Goal: Task Accomplishment & Management: Complete application form

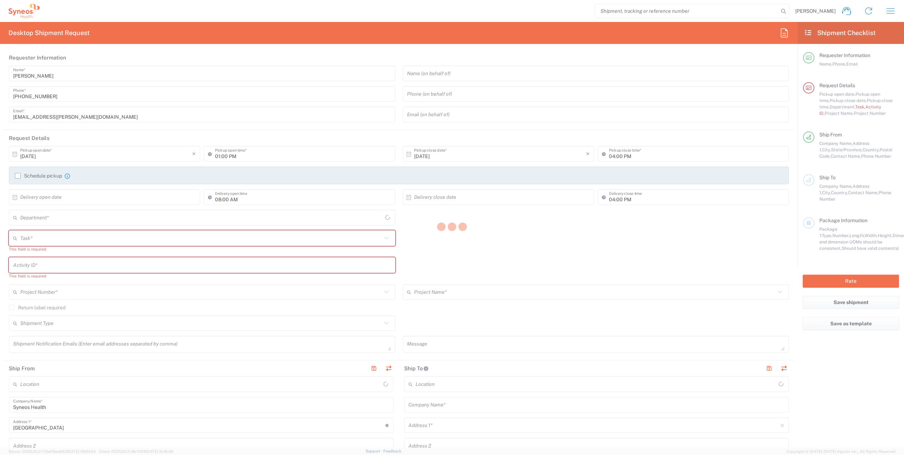
type input "[US_STATE]"
type input "[GEOGRAPHIC_DATA]"
type input "4510"
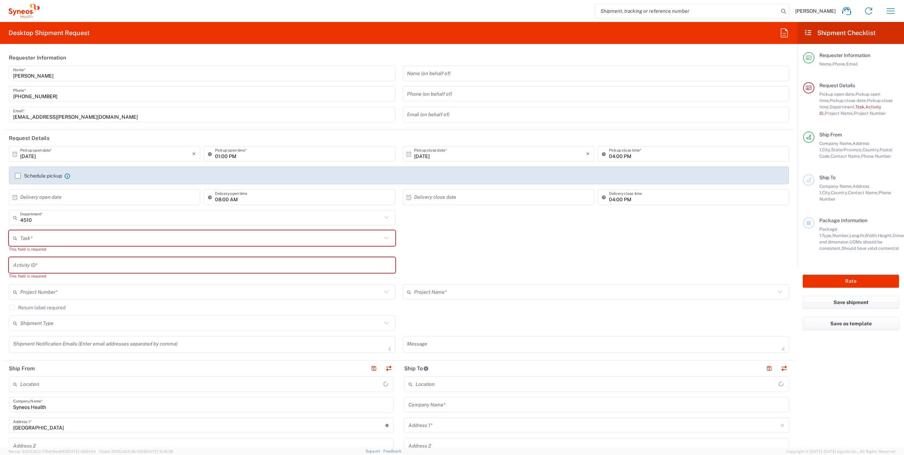
type input "Syneos Health, LLC-[GEOGRAPHIC_DATA] [GEOGRAPHIC_DATA] [GEOGRAPHIC_DATA]"
click at [50, 232] on input "text" at bounding box center [201, 238] width 362 height 12
click at [38, 274] on span "New Hire" at bounding box center [201, 276] width 382 height 11
type input "New Hire"
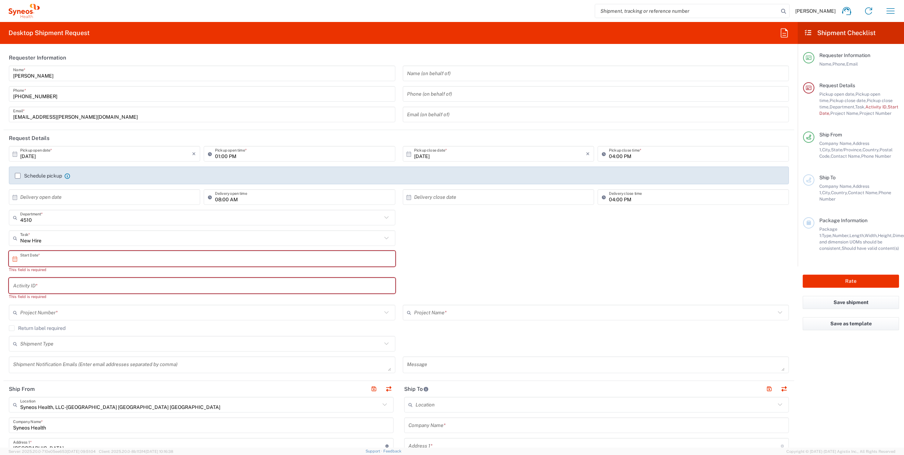
click at [61, 256] on input "text" at bounding box center [203, 259] width 367 height 12
click at [181, 303] on span "6" at bounding box center [182, 303] width 10 height 10
type input "[DATE]"
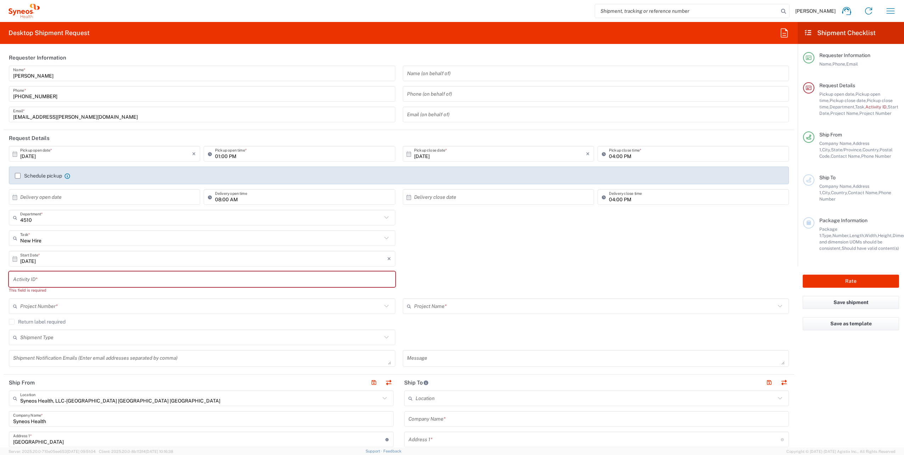
click at [45, 280] on input "text" at bounding box center [202, 279] width 378 height 12
paste input "SCTASK2721002"
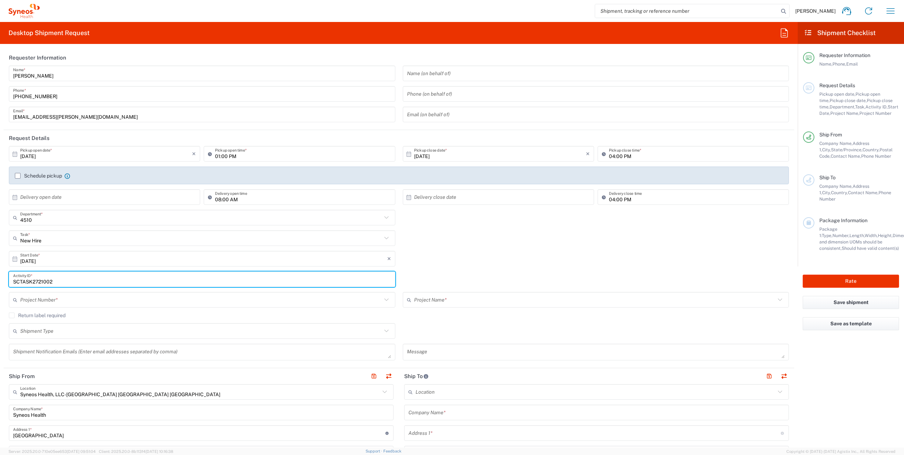
type input "SCTASK2721002"
click at [56, 294] on input "text" at bounding box center [201, 300] width 362 height 12
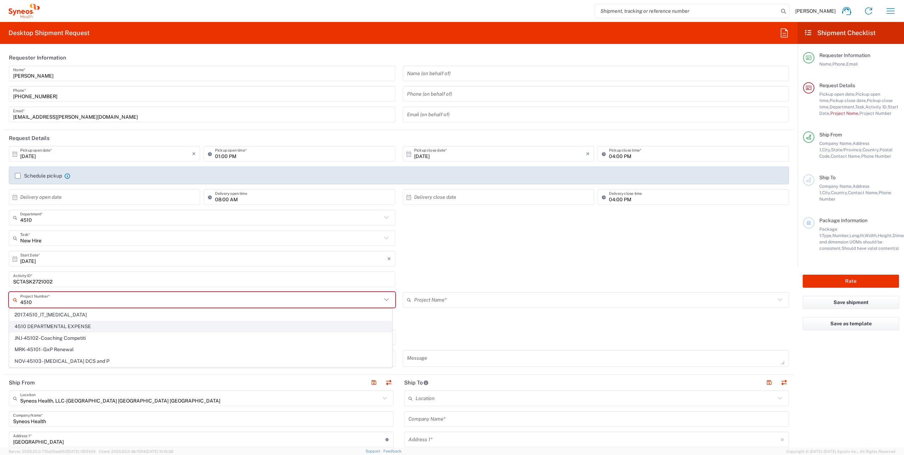
click at [62, 327] on span "4510 DEPARTMENTAL EXPENSE" at bounding box center [201, 326] width 382 height 11
type input "4510 DEPARTMENTAL EXPENSE"
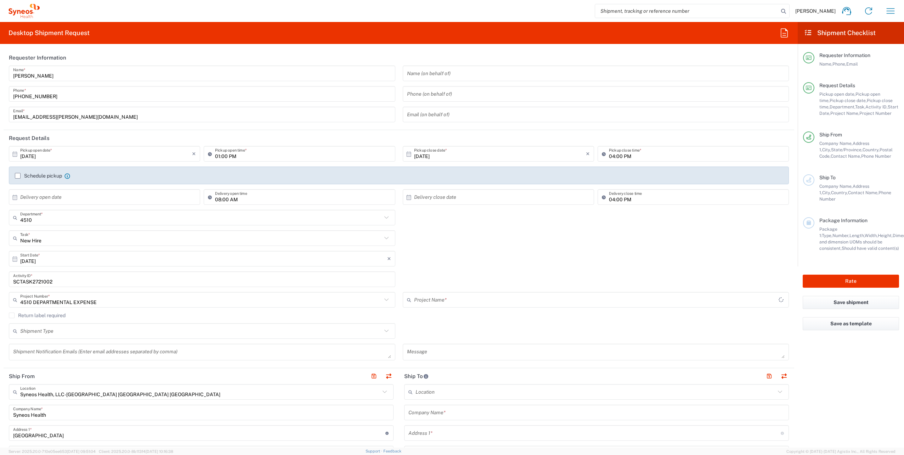
type input "4510 DEPARTMENTAL EXPENSE"
click at [386, 328] on icon at bounding box center [386, 330] width 9 height 9
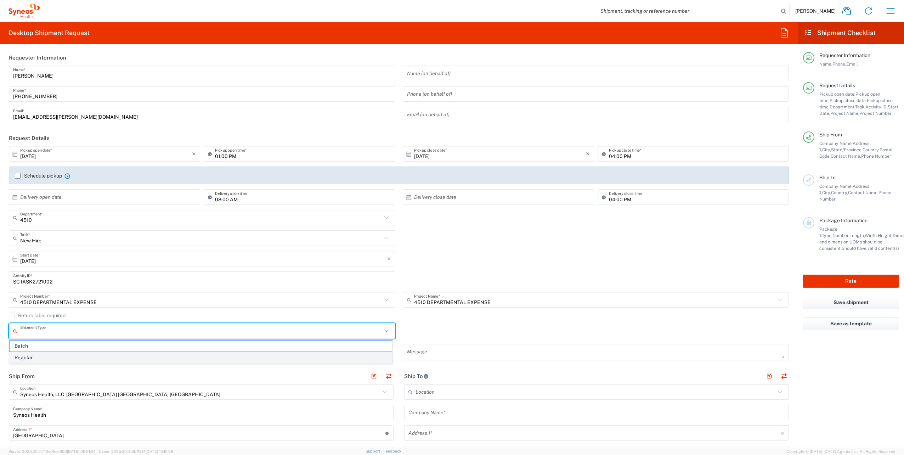
click at [40, 358] on span "Regular" at bounding box center [201, 357] width 382 height 11
type input "Regular"
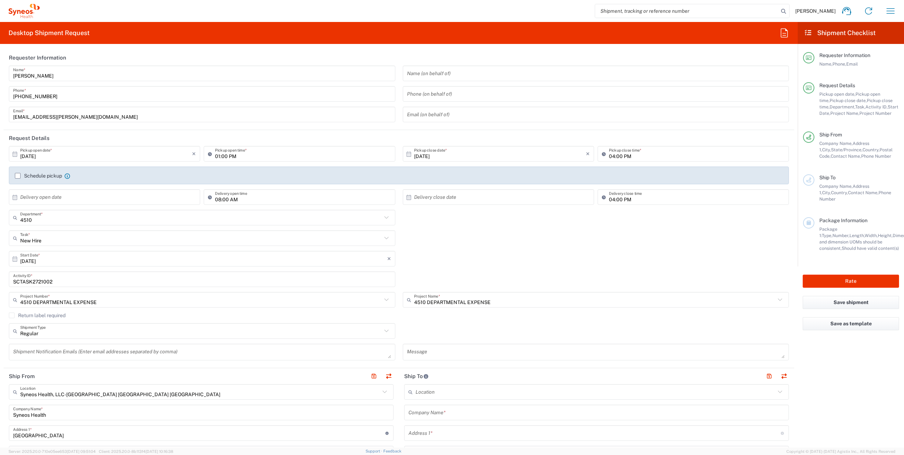
click at [86, 354] on textarea at bounding box center [202, 352] width 378 height 12
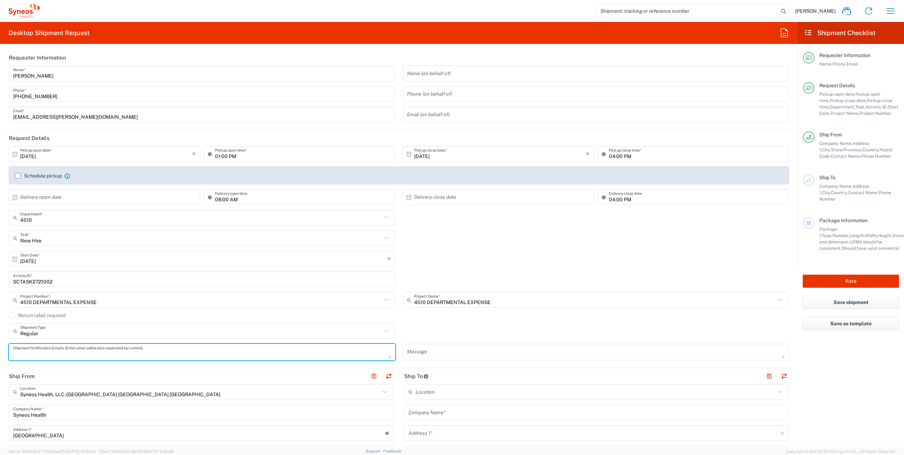
paste textarea "[EMAIL_ADDRESS][DOMAIN_NAME]"
click at [89, 348] on textarea "[EMAIL_ADDRESS][DOMAIN_NAME]" at bounding box center [202, 352] width 378 height 12
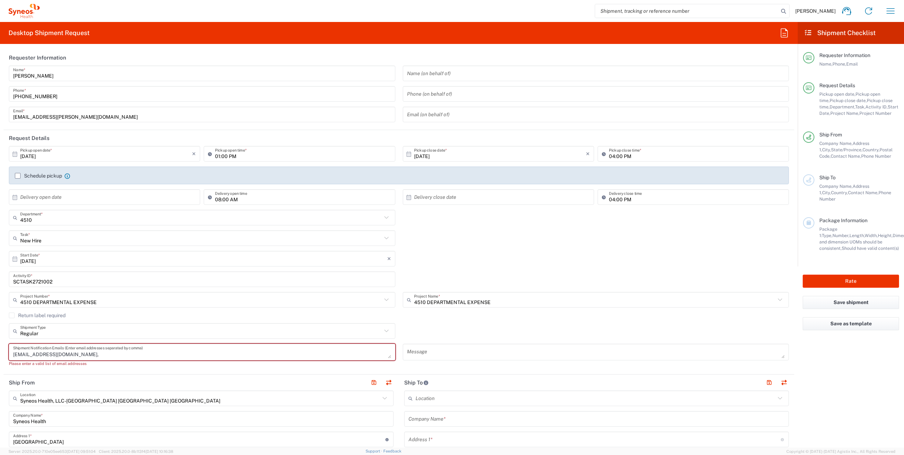
click at [92, 350] on textarea "[EMAIL_ADDRESS][DOMAIN_NAME]," at bounding box center [202, 352] width 378 height 12
paste textarea "[PERSON_NAME][EMAIL_ADDRESS][PERSON_NAME][DOMAIN_NAME]"
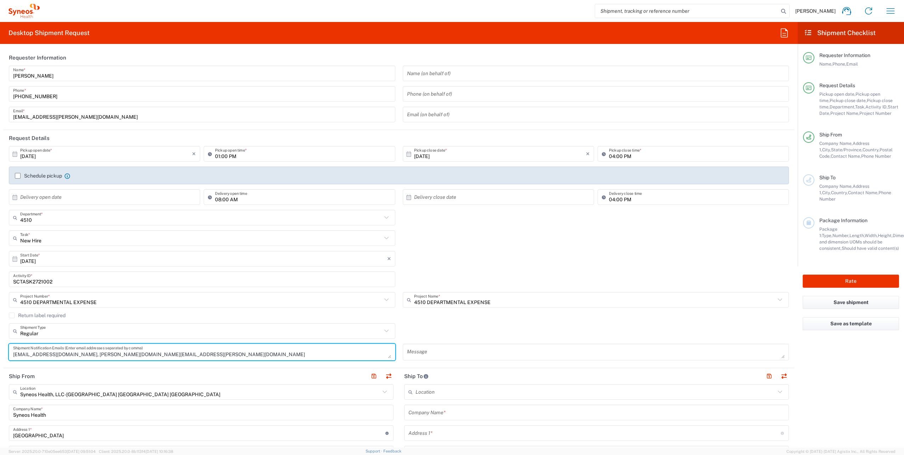
click at [195, 349] on textarea "[EMAIL_ADDRESS][DOMAIN_NAME], [PERSON_NAME][DOMAIN_NAME][EMAIL_ADDRESS][PERSON_…" at bounding box center [202, 352] width 378 height 12
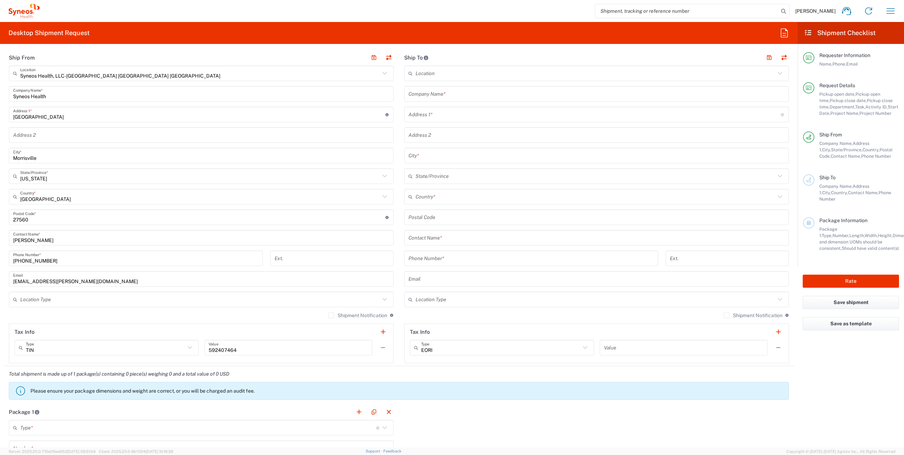
scroll to position [319, 0]
type textarea "[EMAIL_ADDRESS][DOMAIN_NAME], [PERSON_NAME][DOMAIN_NAME][EMAIL_ADDRESS][PERSON_…"
click at [760, 301] on input "text" at bounding box center [596, 299] width 360 height 12
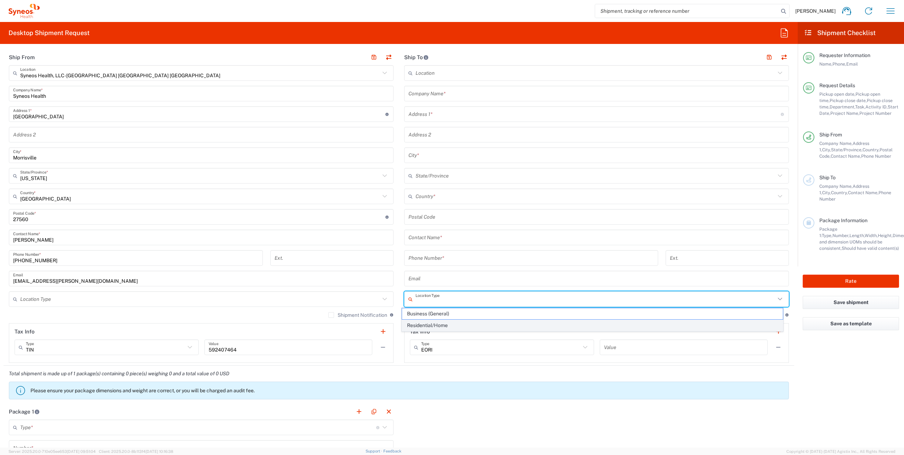
click at [467, 325] on span "Residential/Home" at bounding box center [592, 325] width 381 height 11
type input "Residential/Home"
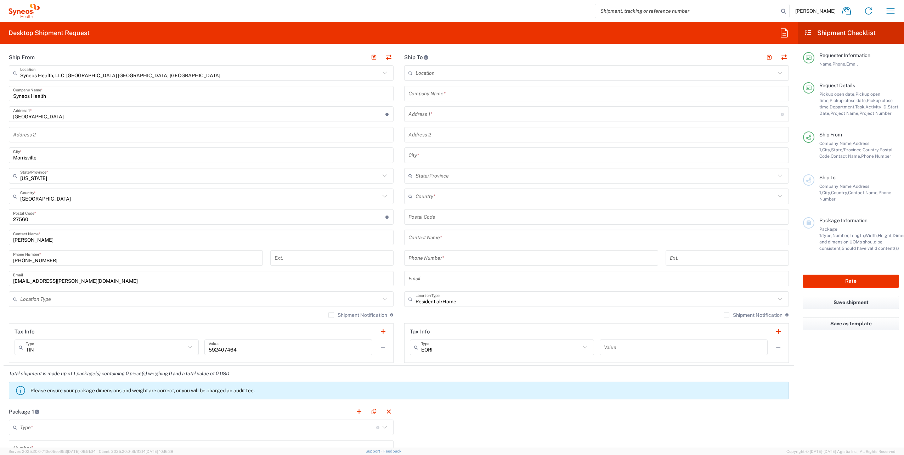
click at [724, 315] on label "Shipment Notification" at bounding box center [753, 315] width 59 height 6
click at [727, 315] on input "Shipment Notification" at bounding box center [727, 315] width 0 height 0
click at [380, 297] on icon at bounding box center [384, 298] width 9 height 9
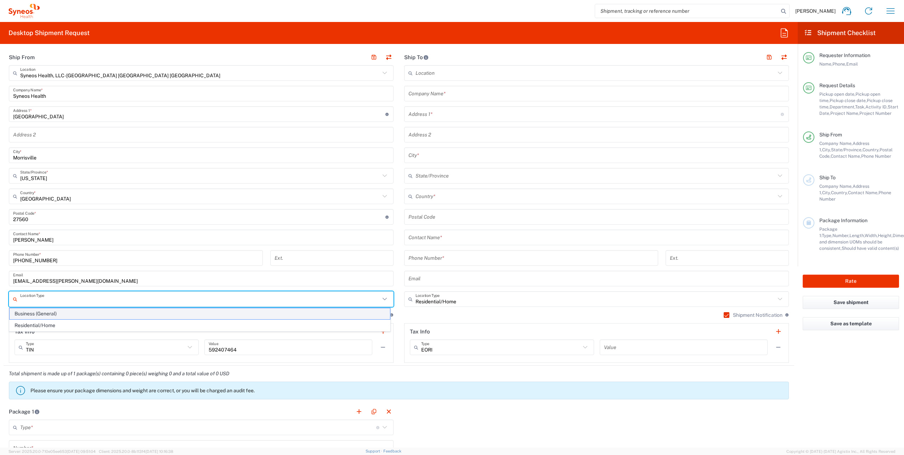
click at [80, 310] on span "Business (General)" at bounding box center [200, 313] width 381 height 11
type input "Business (General)"
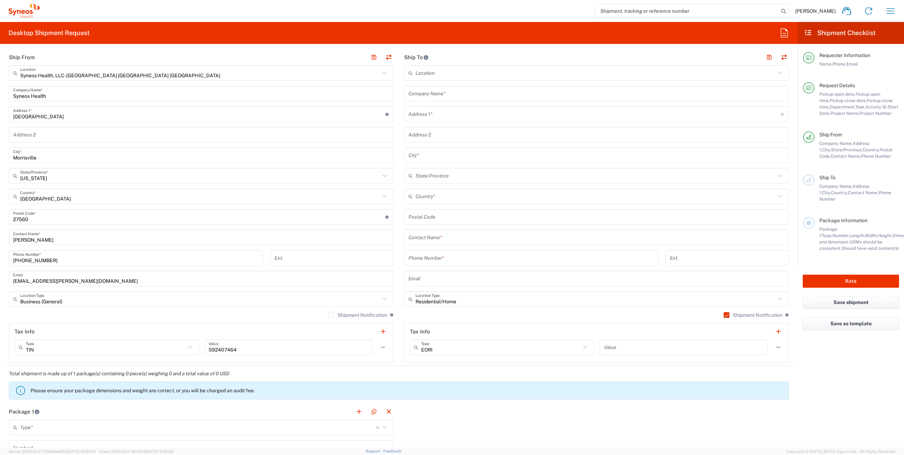
click at [329, 315] on label "Shipment Notification" at bounding box center [357, 315] width 59 height 6
click at [331, 315] on input "Shipment Notification" at bounding box center [331, 315] width 0 height 0
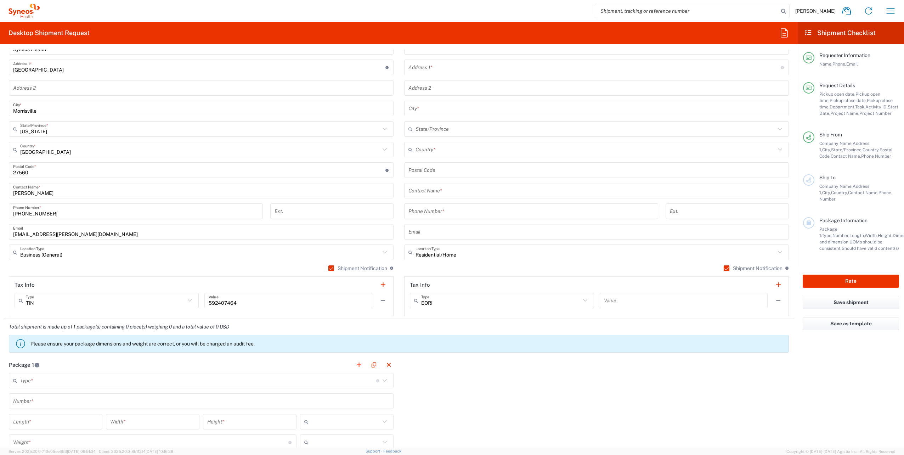
scroll to position [390, 0]
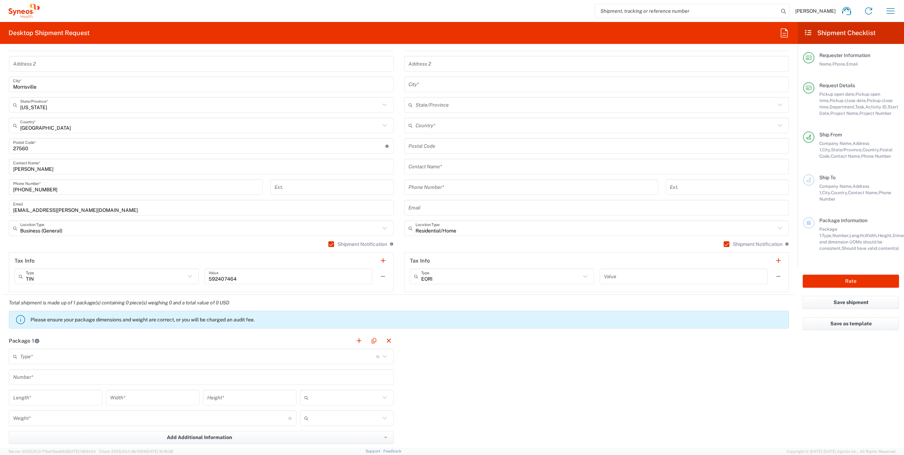
click at [71, 354] on input "text" at bounding box center [198, 356] width 356 height 12
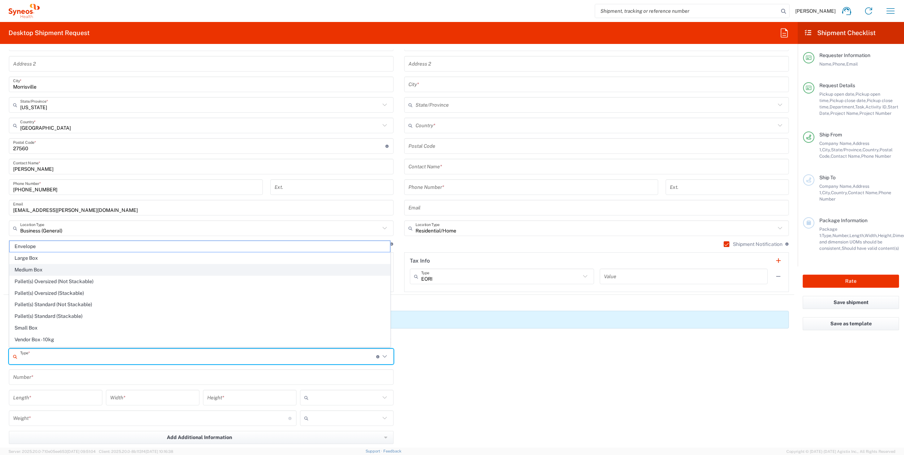
click at [37, 266] on span "Medium Box" at bounding box center [200, 269] width 381 height 11
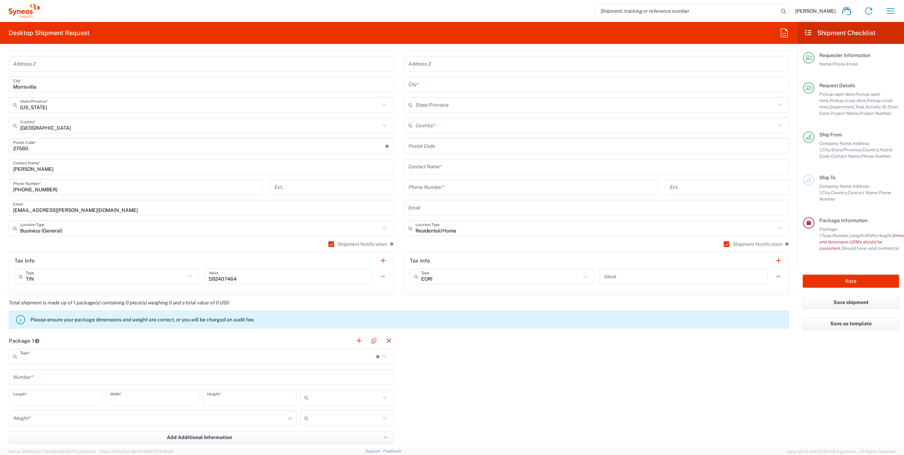
type input "Medium Box"
type input "13"
type input "11.5"
type input "2.5"
type input "in"
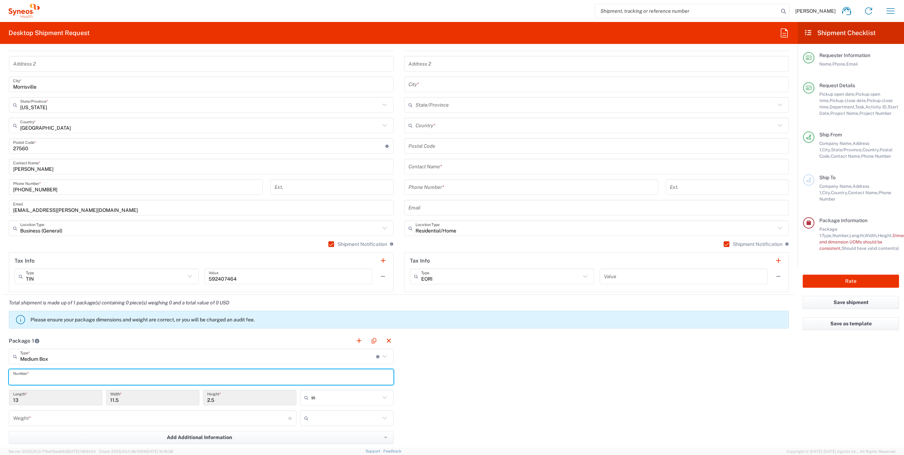
click at [38, 377] on input "text" at bounding box center [201, 377] width 376 height 12
type input "1"
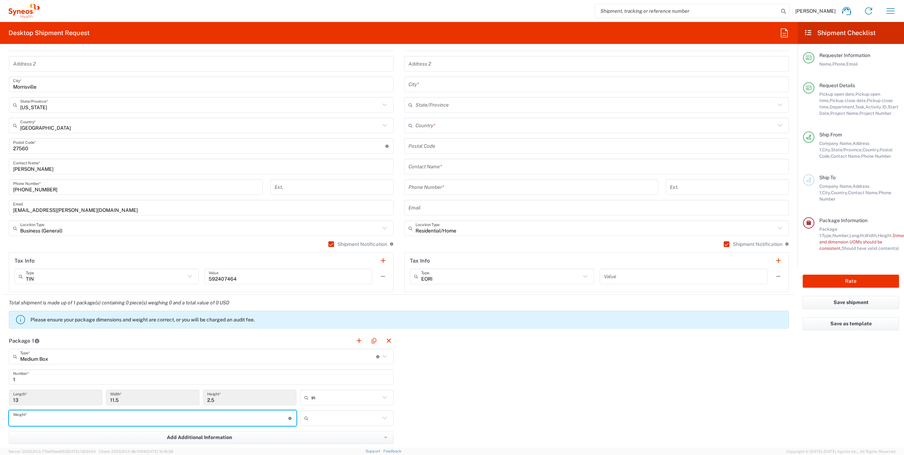
click at [40, 413] on input "number" at bounding box center [150, 418] width 275 height 12
type input "5"
click at [358, 419] on input "text" at bounding box center [345, 417] width 69 height 11
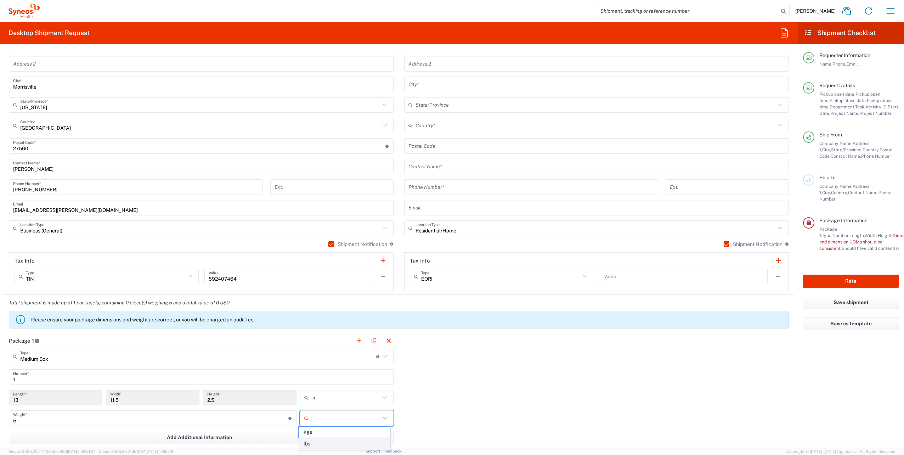
click at [319, 444] on span "lbs" at bounding box center [344, 443] width 91 height 11
type input "lbs"
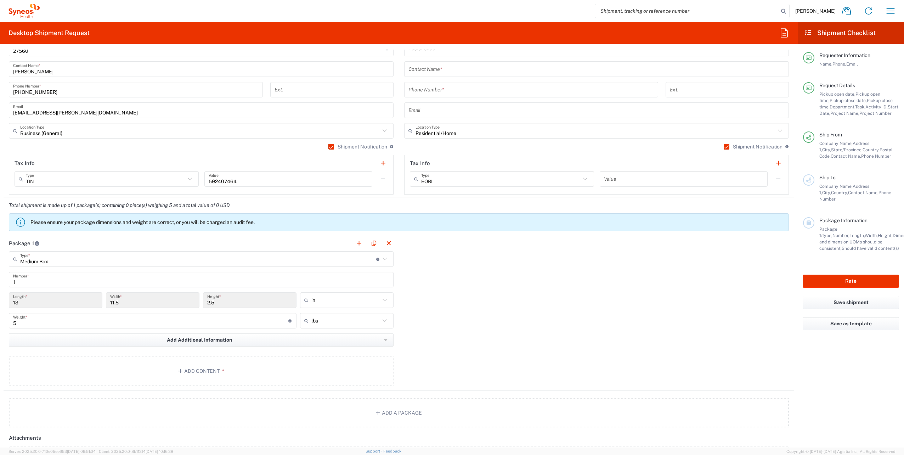
scroll to position [531, 0]
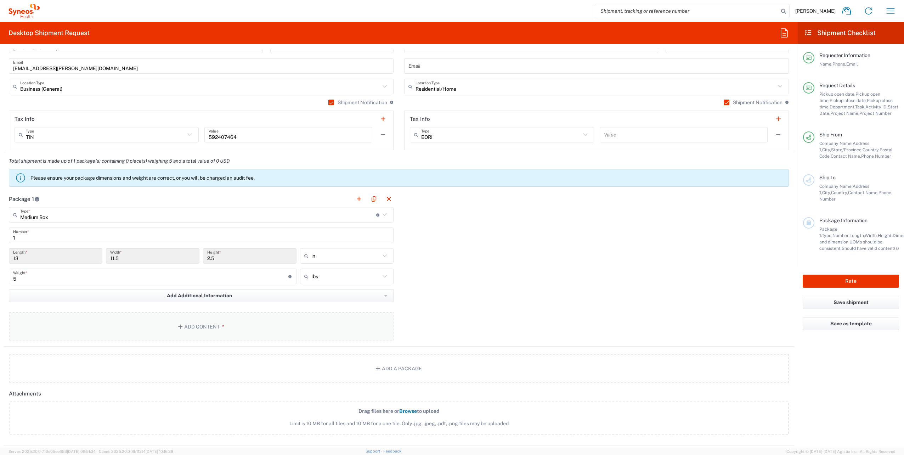
click at [179, 325] on icon "button" at bounding box center [181, 326] width 6 height 5
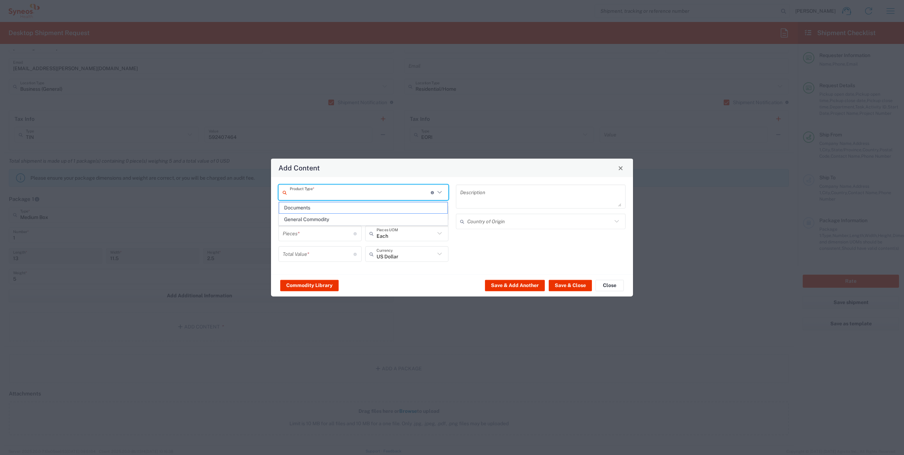
click at [327, 192] on input "text" at bounding box center [360, 192] width 141 height 12
click at [318, 223] on span "General Commodity" at bounding box center [363, 219] width 169 height 11
type input "General Commodity"
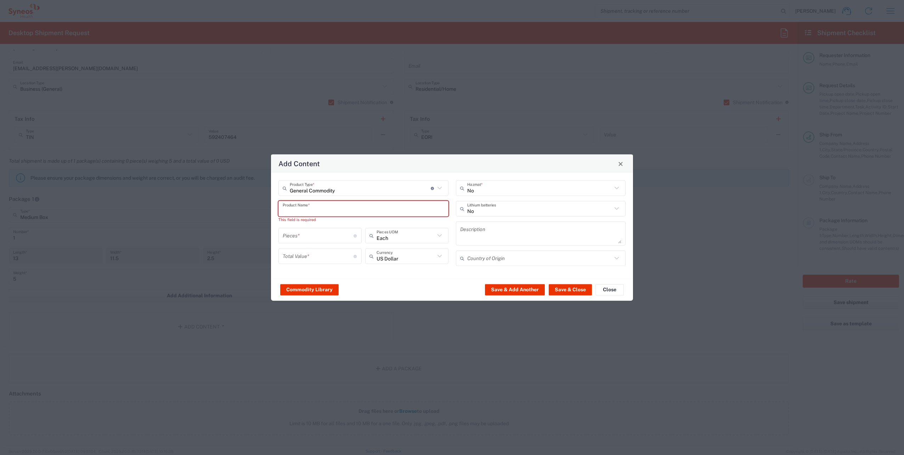
paste input "Dell Latitude 5420"
type input "Dell Latitude 5420"
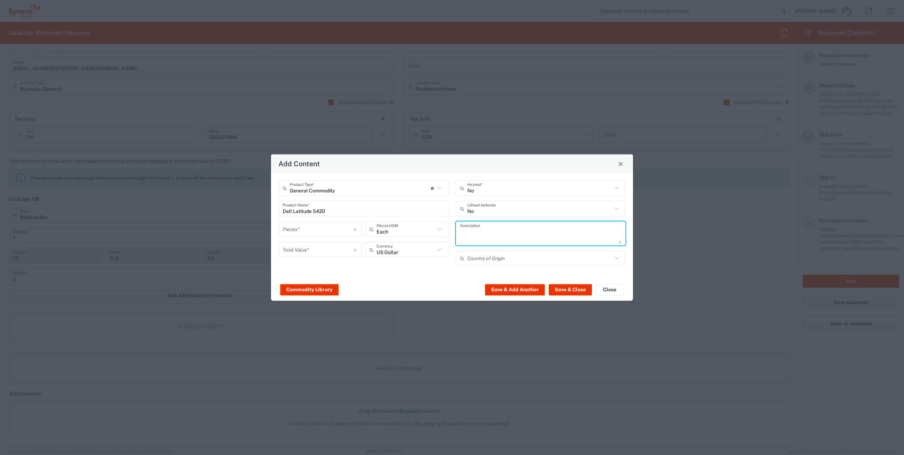
paste textarea "Dell Latitude 5420"
type textarea "Dell Latitude 5420"
click at [524, 254] on input "text" at bounding box center [539, 258] width 145 height 12
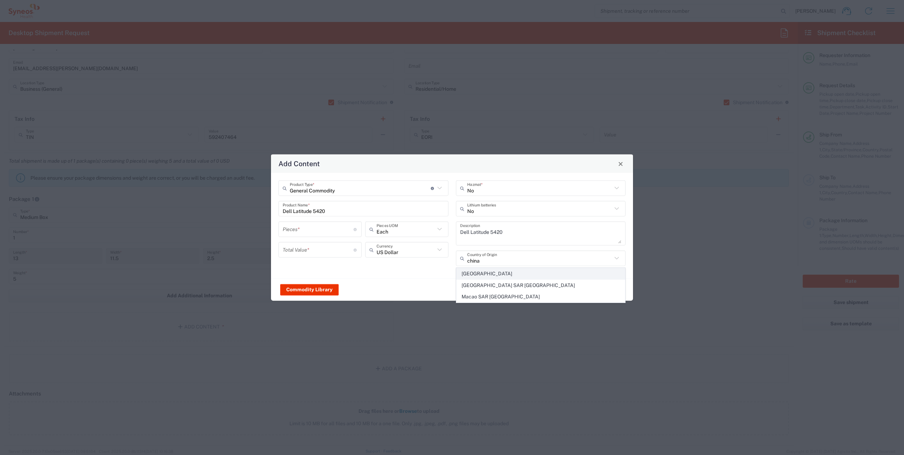
click at [473, 277] on span "[GEOGRAPHIC_DATA]" at bounding box center [541, 273] width 169 height 11
type input "[GEOGRAPHIC_DATA]"
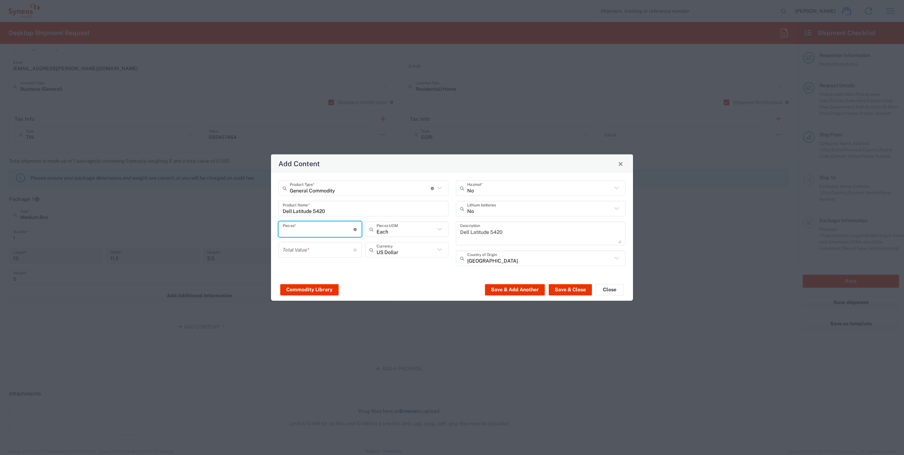
click at [308, 230] on input "number" at bounding box center [318, 229] width 71 height 12
type input "1"
click at [321, 248] on input "number" at bounding box center [318, 249] width 71 height 12
type input "800"
click at [567, 288] on button "Save & Close" at bounding box center [570, 289] width 43 height 11
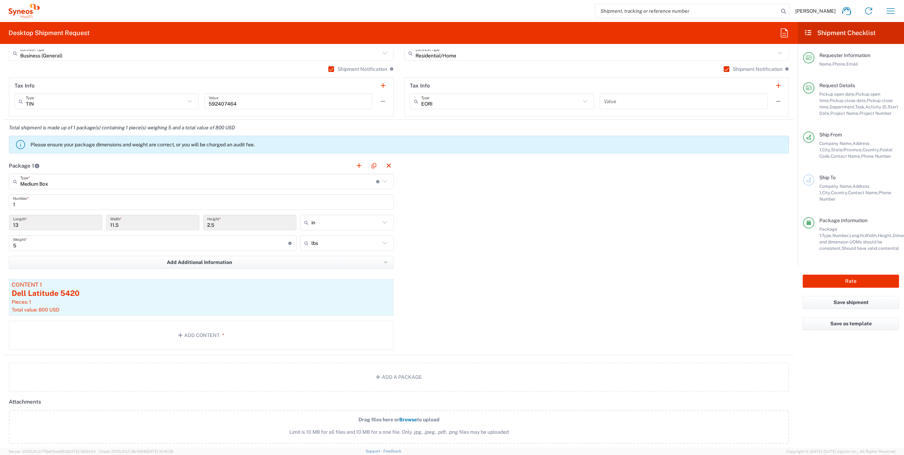
scroll to position [638, 0]
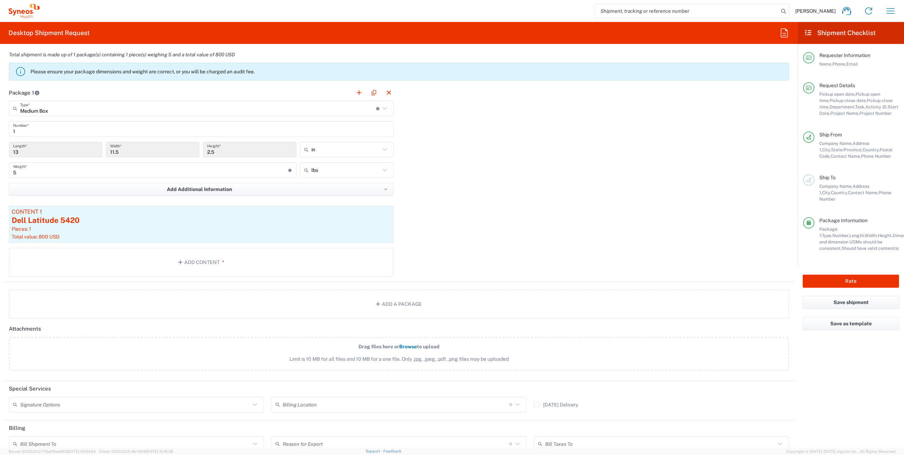
click at [256, 400] on icon at bounding box center [254, 404] width 9 height 9
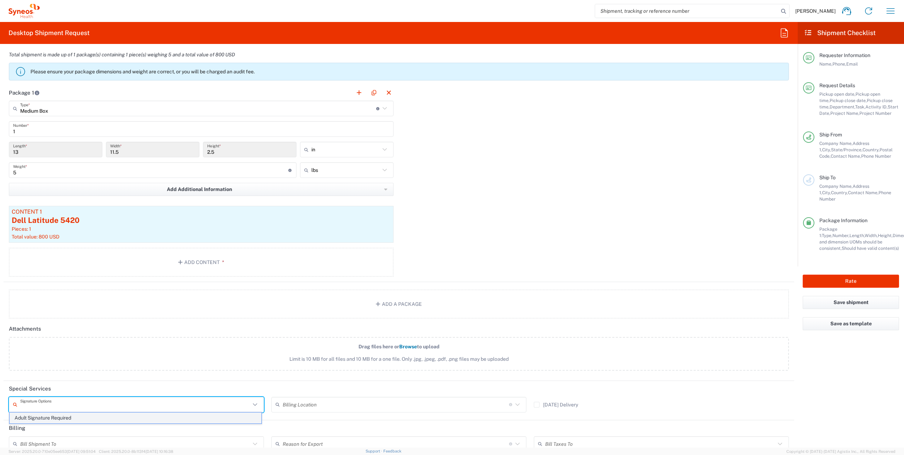
click at [73, 417] on span "Adult Signature Required" at bounding box center [136, 417] width 252 height 11
type input "Adult Signature Required"
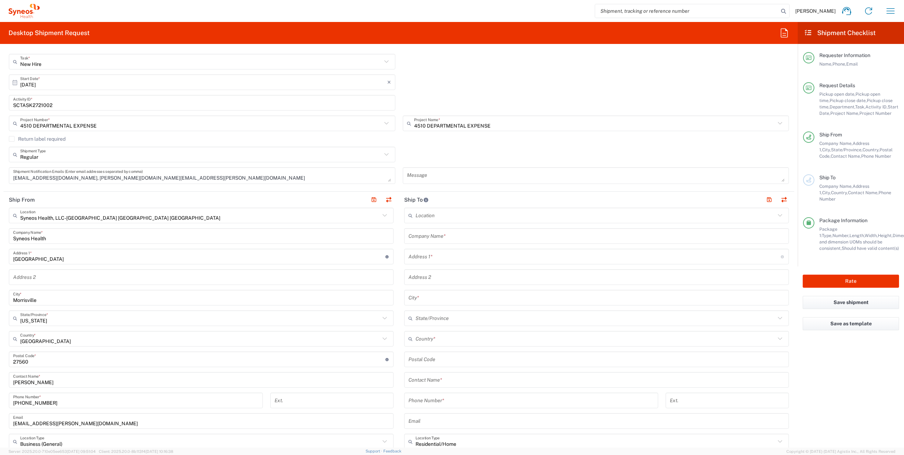
scroll to position [177, 0]
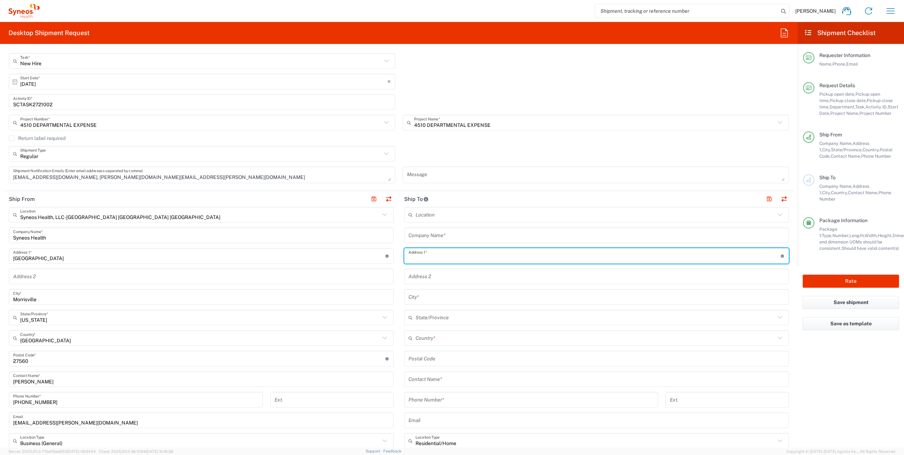
paste input "1560 PARKSIDE DR"
type input "1560 PARKSIDE DR"
click at [429, 233] on input "text" at bounding box center [597, 235] width 376 height 12
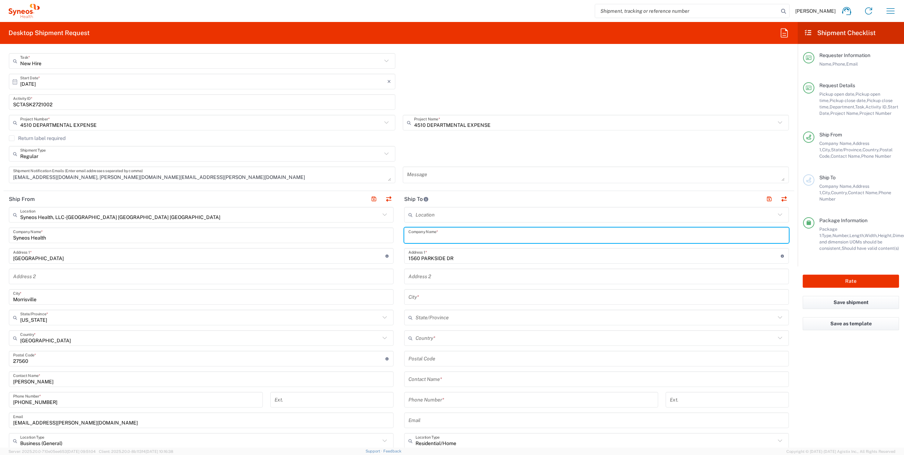
click at [424, 297] on input "text" at bounding box center [597, 297] width 376 height 12
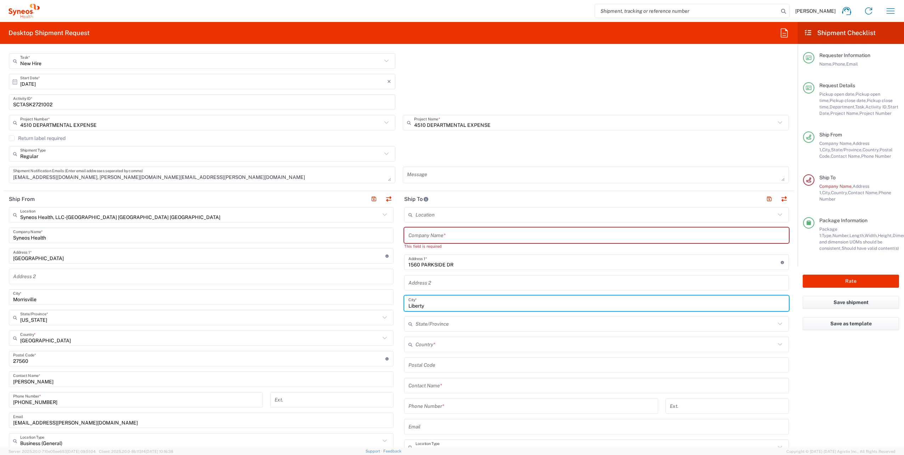
type input "Liberty"
click at [649, 337] on div "Country *" at bounding box center [596, 345] width 385 height 16
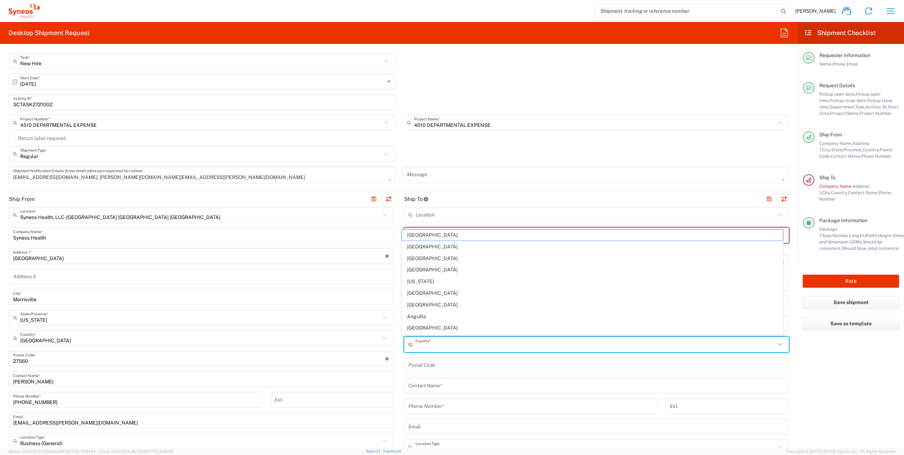
click at [645, 342] on input "text" at bounding box center [596, 344] width 360 height 12
drag, startPoint x: 455, startPoint y: 298, endPoint x: 551, endPoint y: 300, distance: 96.4
click at [455, 347] on span "[GEOGRAPHIC_DATA]" at bounding box center [592, 352] width 381 height 11
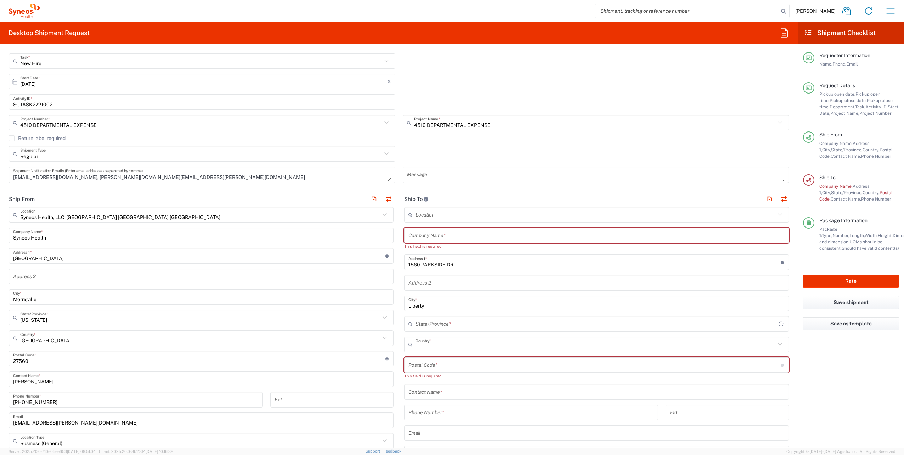
type input "[GEOGRAPHIC_DATA]"
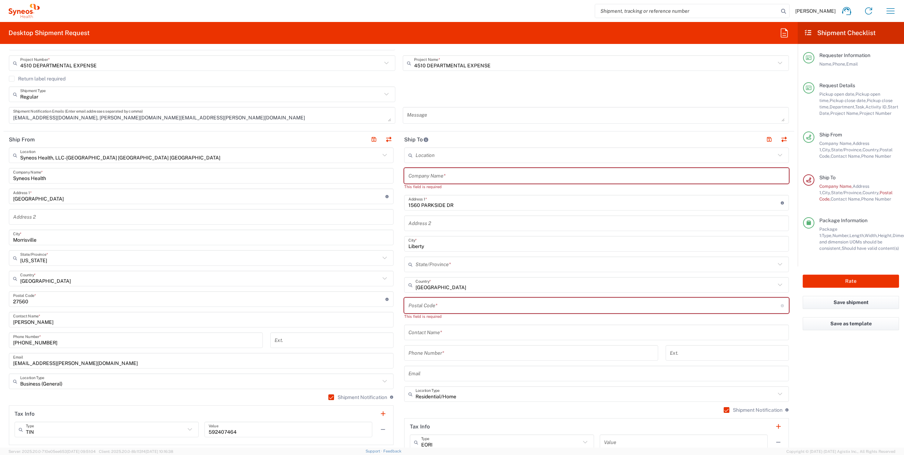
scroll to position [248, 0]
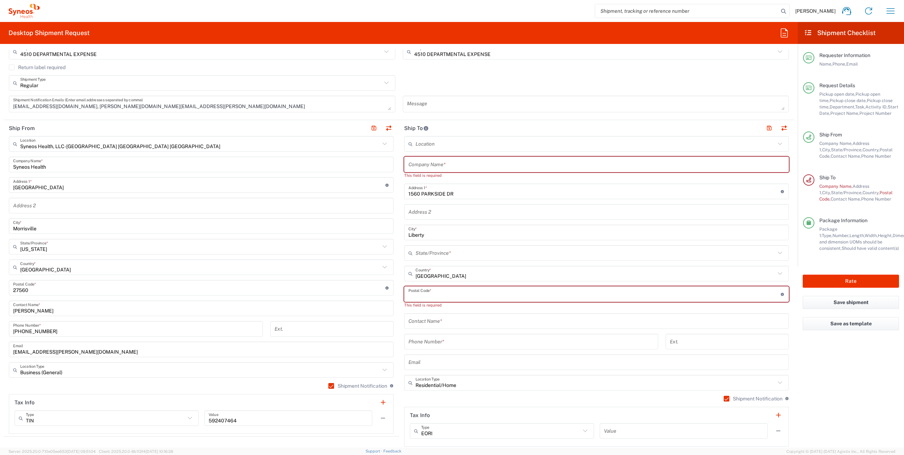
paste input "64068"
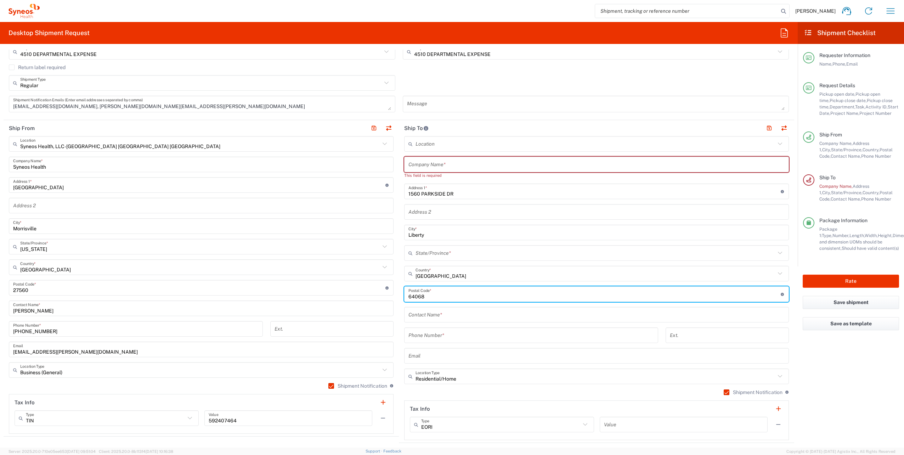
type input "64068"
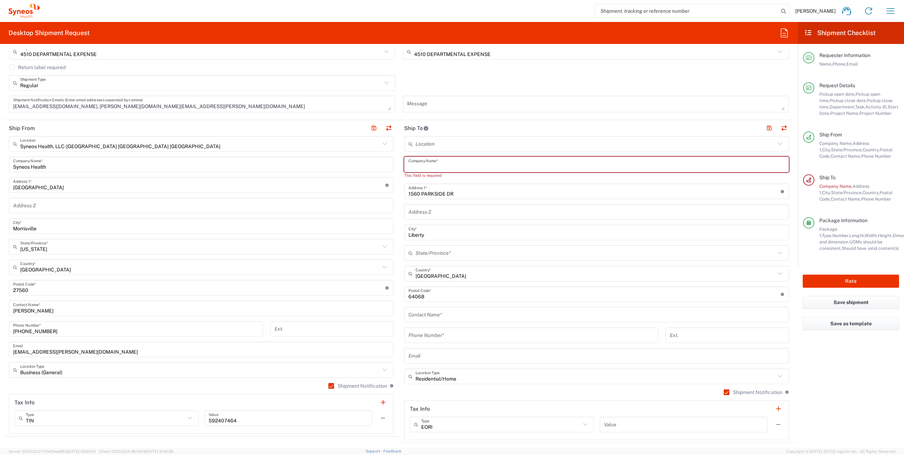
paste input "[PERSON_NAME]"
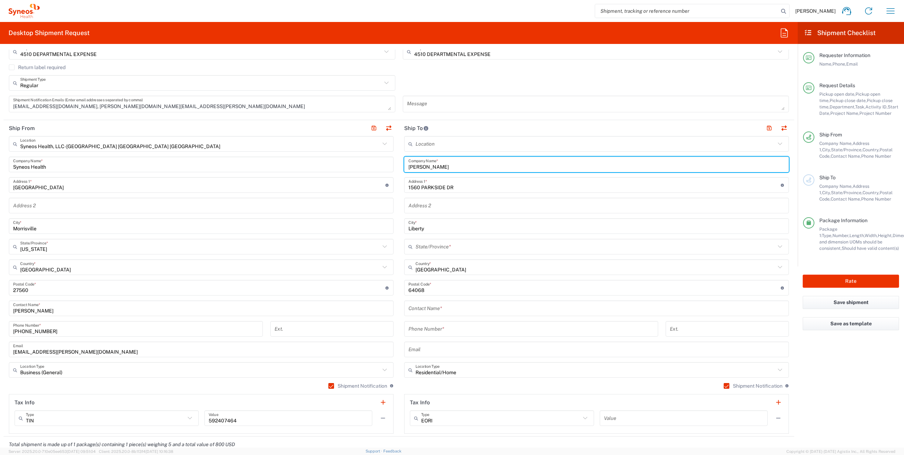
type input "[PERSON_NAME]"
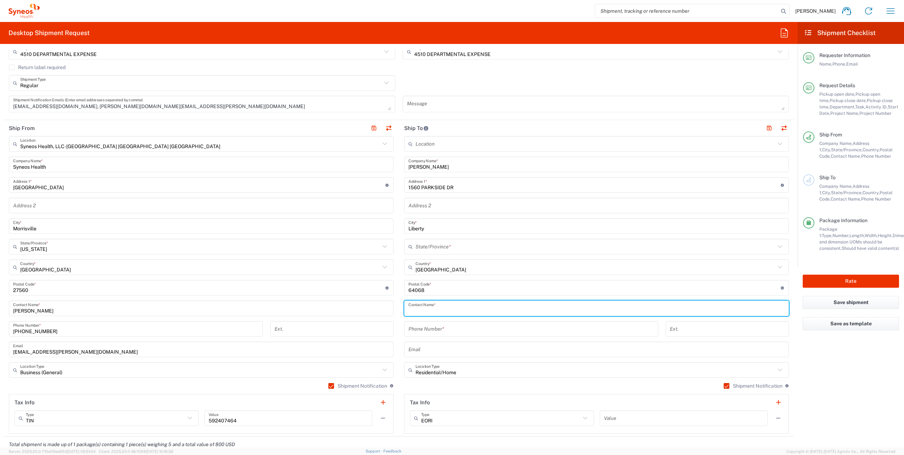
paste input "[PERSON_NAME]"
type input "[PERSON_NAME]"
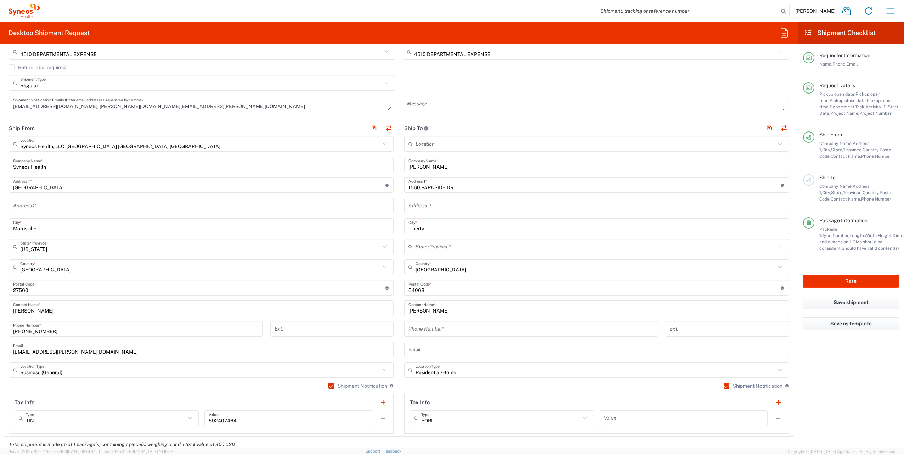
click at [428, 331] on input "tel" at bounding box center [532, 329] width 246 height 12
paste input "[PHONE_NUMBER]"
type input "[PHONE_NUMBER]"
click at [778, 245] on icon at bounding box center [780, 246] width 4 height 2
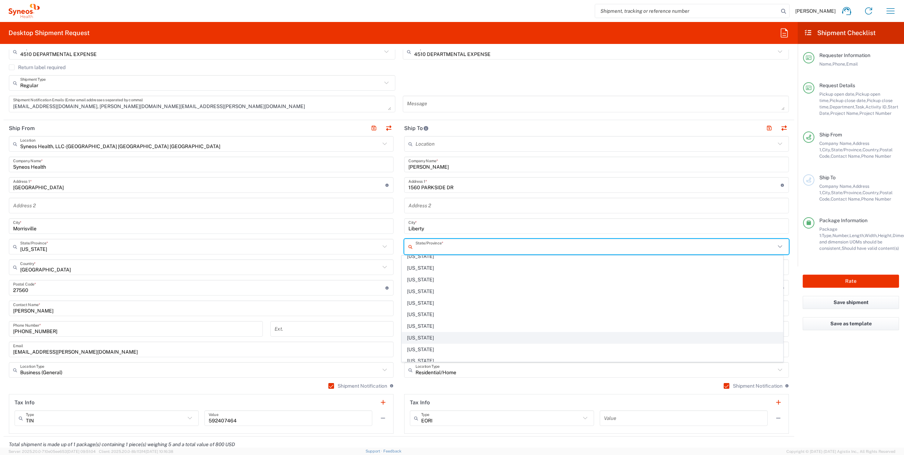
scroll to position [319, 0]
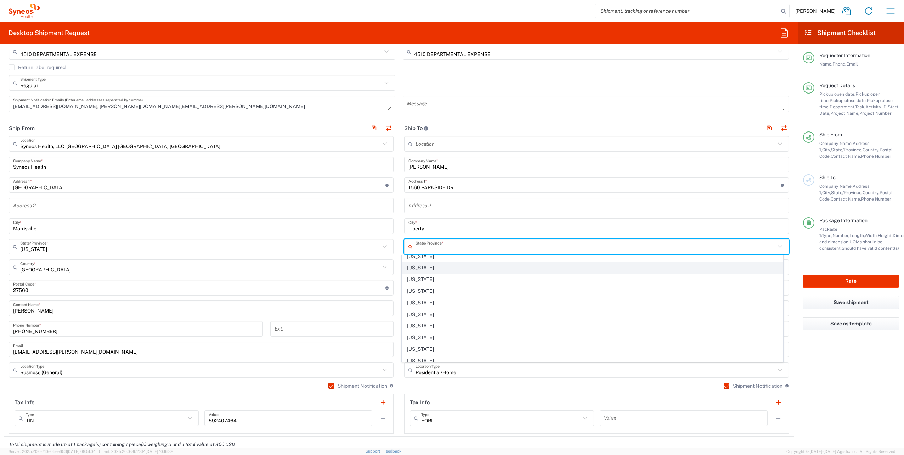
click at [423, 262] on span "[US_STATE]" at bounding box center [592, 267] width 381 height 11
type input "[US_STATE]"
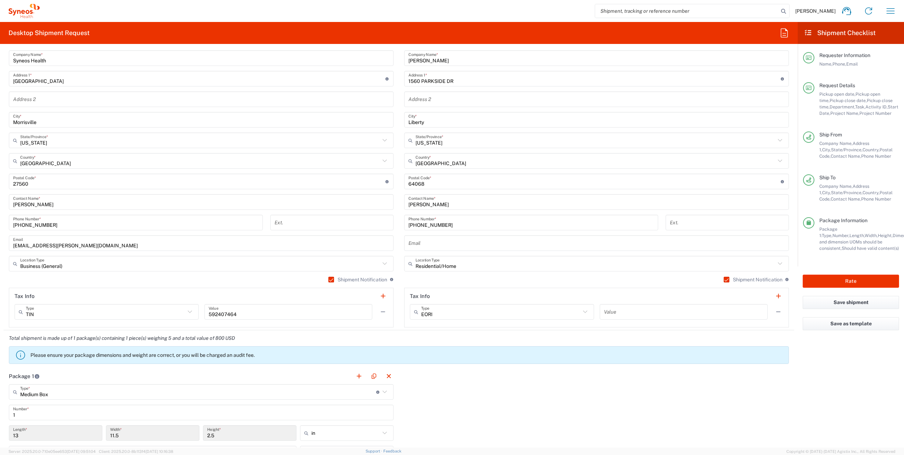
scroll to position [177, 0]
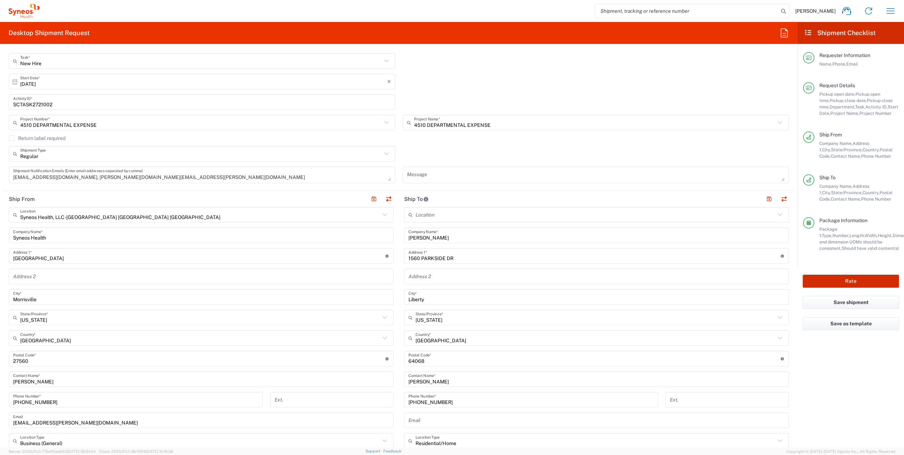
click at [857, 277] on button "Rate" at bounding box center [851, 281] width 96 height 13
type input "4510 DEPARTMENTAL EXPENSE"
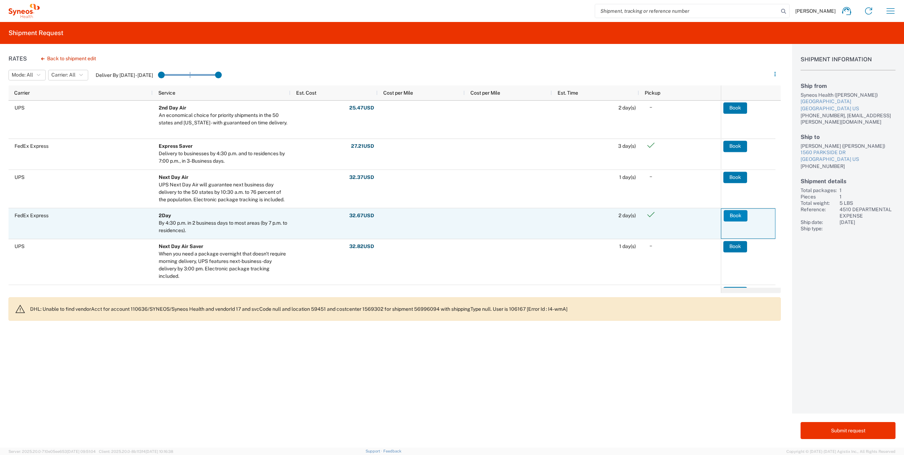
click at [736, 215] on button "Book" at bounding box center [736, 215] width 24 height 11
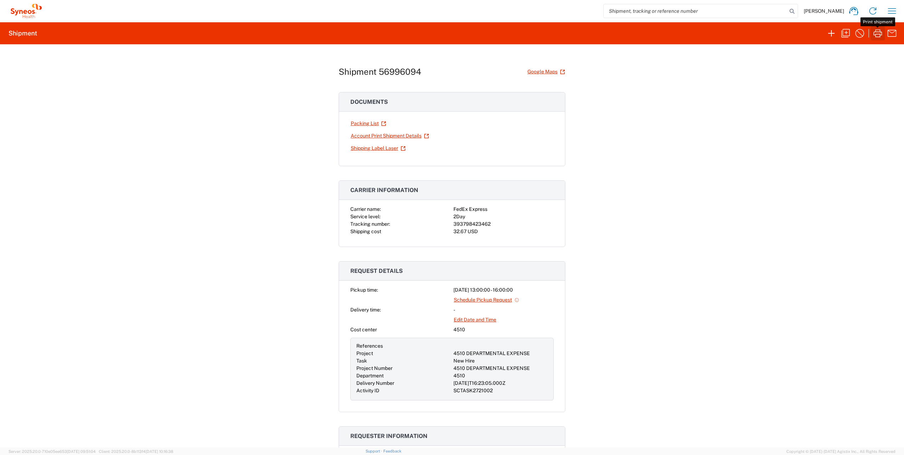
click at [880, 35] on icon "button" at bounding box center [878, 33] width 9 height 8
drag, startPoint x: 453, startPoint y: 221, endPoint x: 488, endPoint y: 222, distance: 34.4
click at [488, 222] on div "393798423462" at bounding box center [504, 223] width 100 height 7
drag, startPoint x: 488, startPoint y: 222, endPoint x: 481, endPoint y: 223, distance: 6.1
copy div "393798423462"
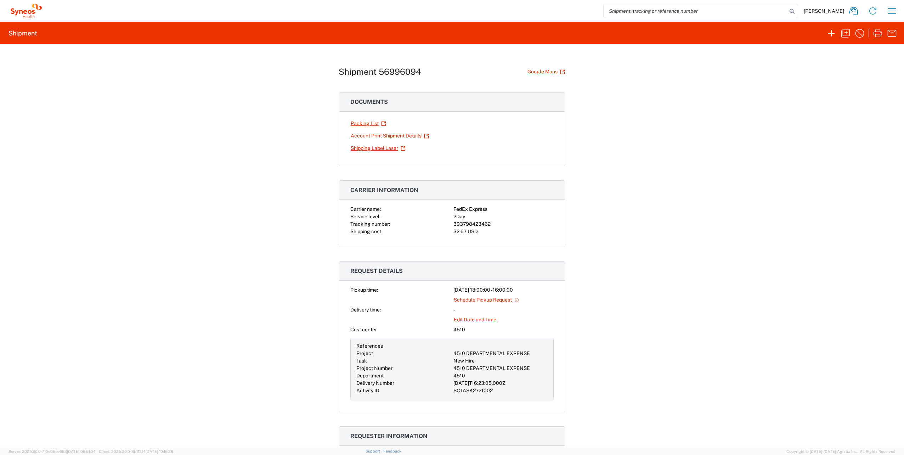
click at [755, 198] on div "Shipment 56996094 Google Maps Documents Packing List Account Print Shipment Det…" at bounding box center [452, 245] width 904 height 403
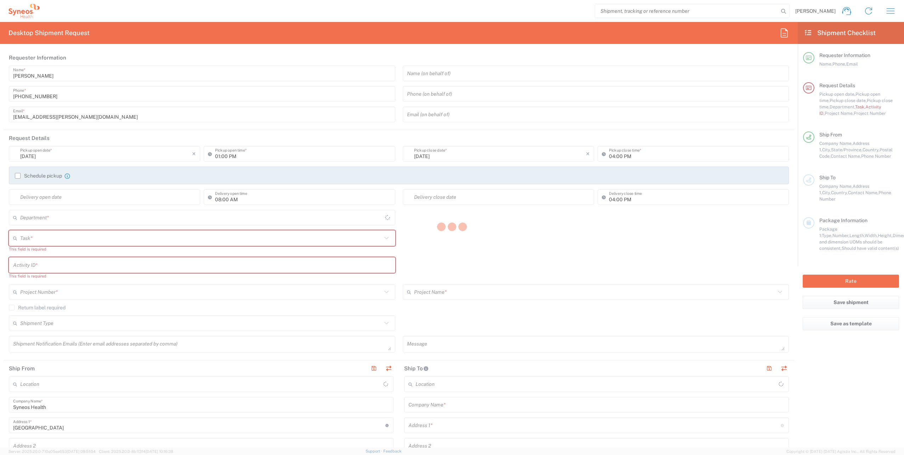
type input "[US_STATE]"
type input "[GEOGRAPHIC_DATA]"
type input "4510"
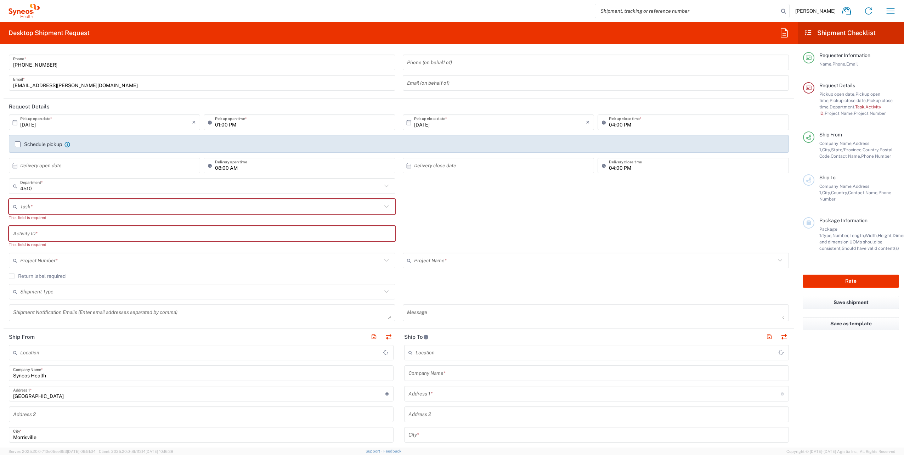
scroll to position [106, 0]
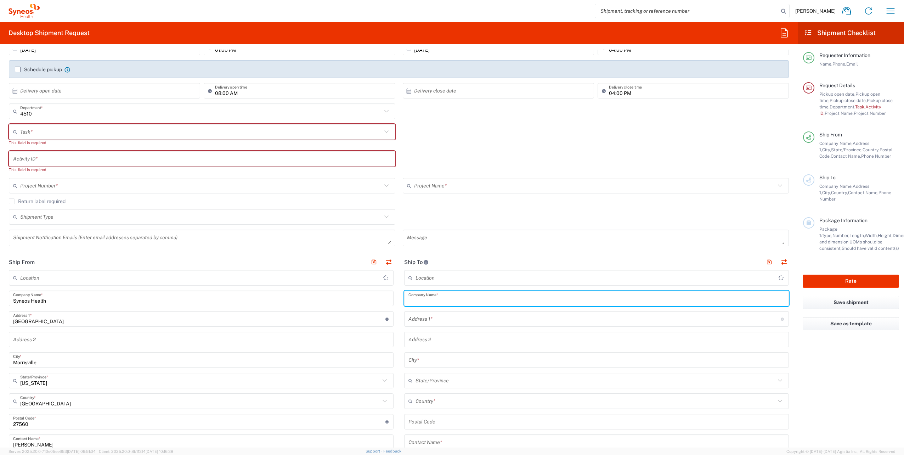
paste input "Amy Riffee"
type input "Syneos Health, LLC-[GEOGRAPHIC_DATA] [GEOGRAPHIC_DATA] [GEOGRAPHIC_DATA]"
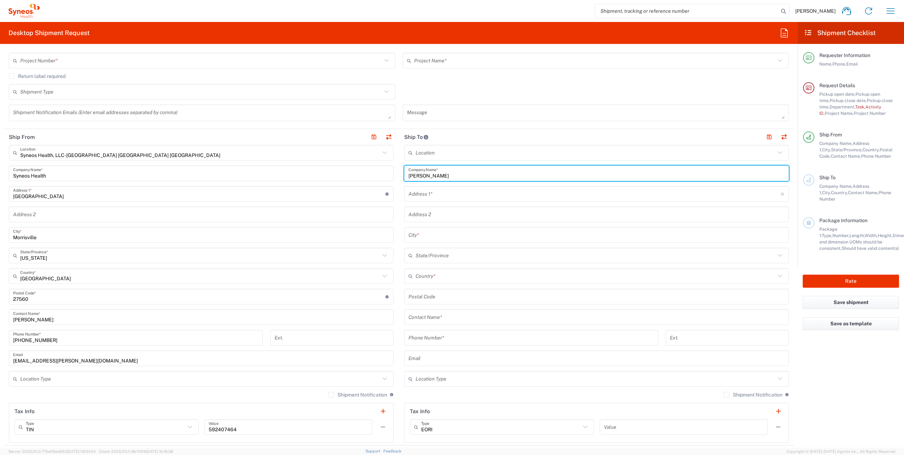
scroll to position [283, 0]
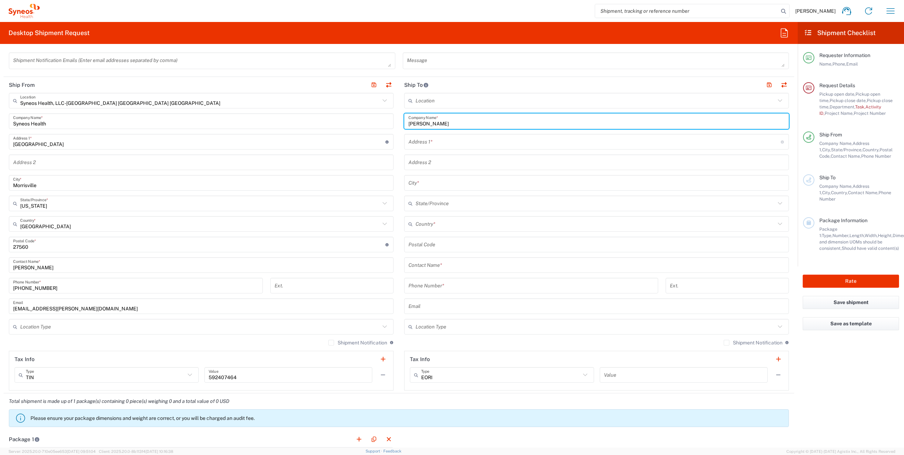
type input "Amy Riffee"
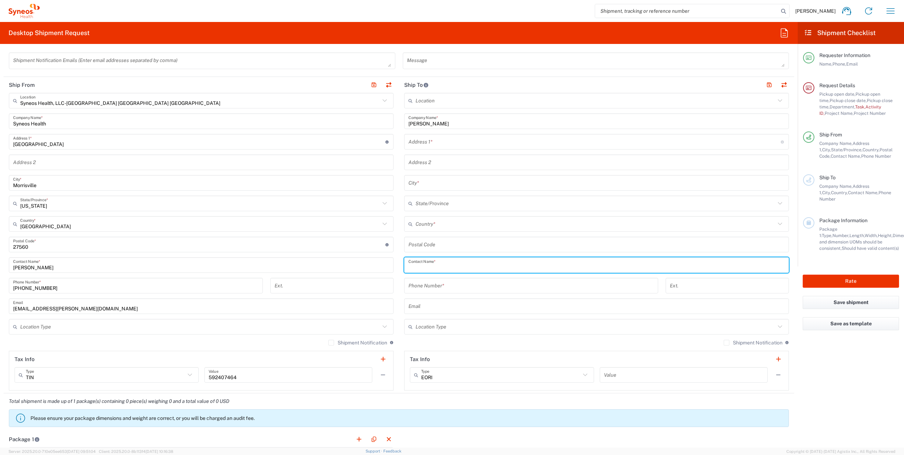
paste input "Amy Riffee"
type input "Amy Riffee"
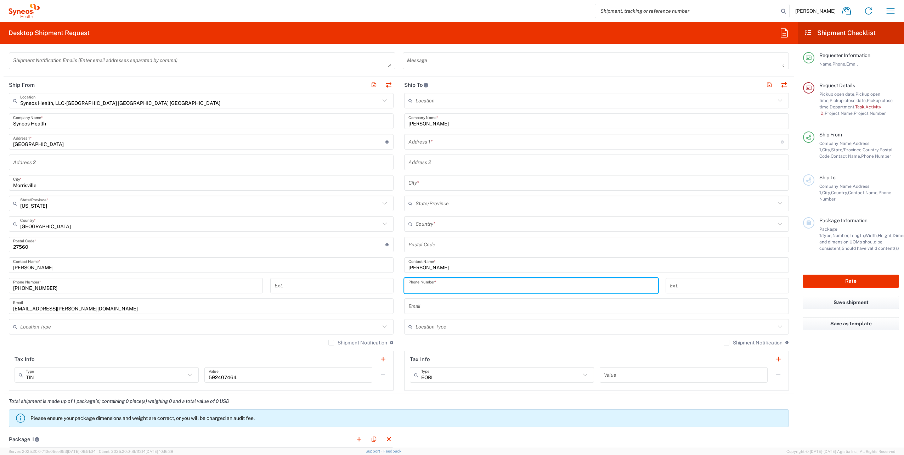
paste input "(423) 967-5358"
type input "(423) 967-5358"
click at [654, 312] on div "Email" at bounding box center [596, 306] width 385 height 16
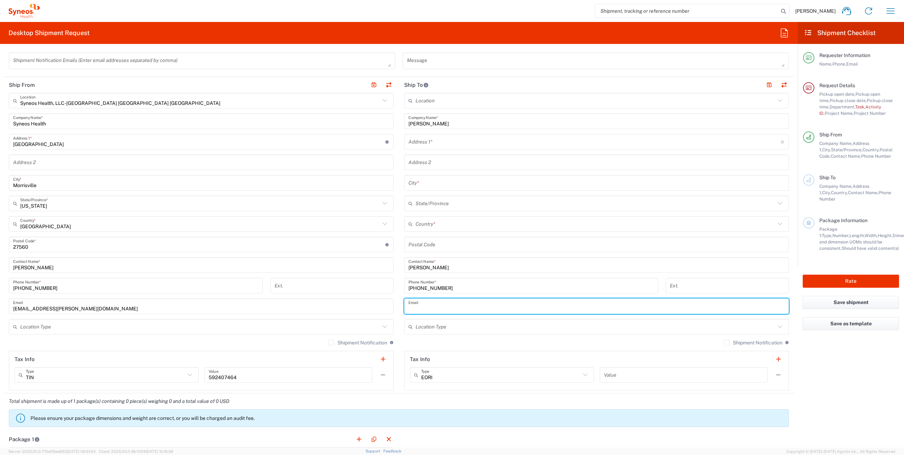
drag, startPoint x: 638, startPoint y: 305, endPoint x: 613, endPoint y: 306, distance: 25.2
click at [638, 305] on input "text" at bounding box center [597, 306] width 376 height 12
click at [394, 287] on div "Ext." at bounding box center [332, 288] width 131 height 21
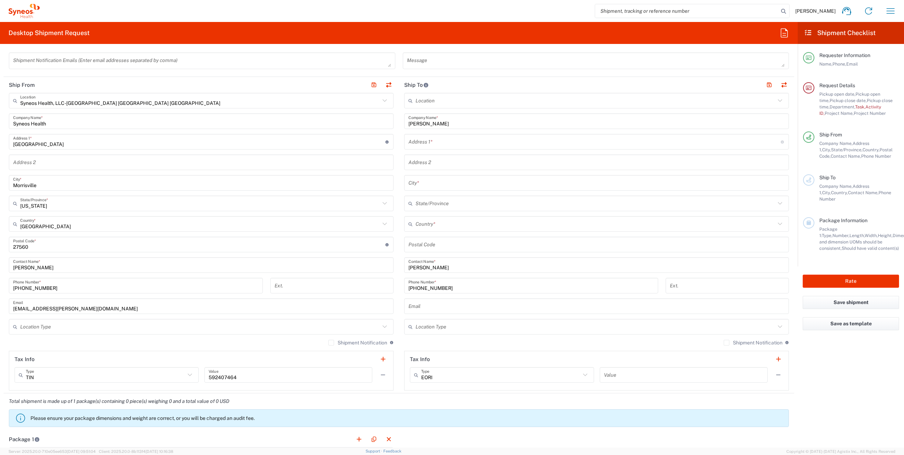
click at [776, 325] on icon at bounding box center [780, 326] width 9 height 9
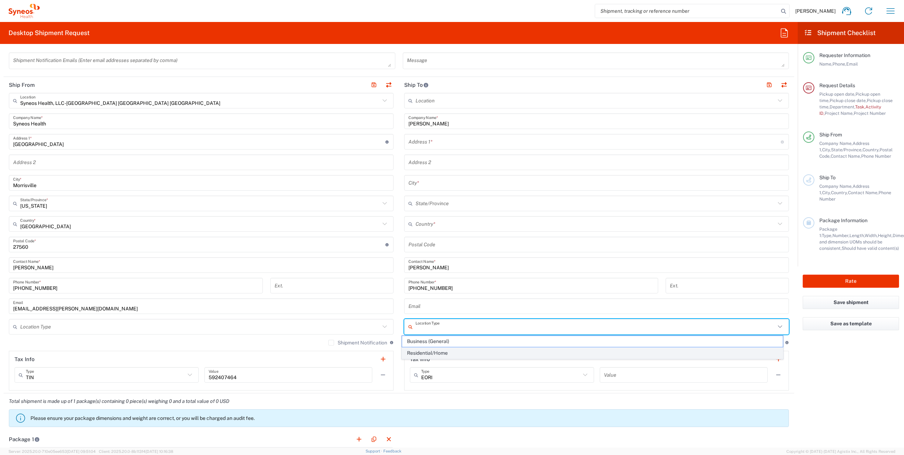
click at [449, 349] on span "Residential/Home" at bounding box center [592, 353] width 381 height 11
type input "Residential/Home"
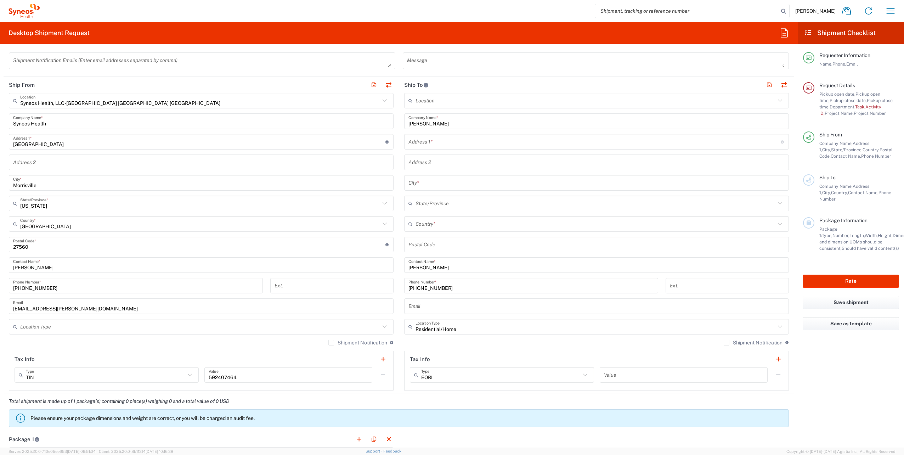
click at [724, 342] on label "Shipment Notification" at bounding box center [753, 343] width 59 height 6
click at [727, 343] on input "Shipment Notification" at bounding box center [727, 343] width 0 height 0
click at [382, 326] on icon at bounding box center [384, 326] width 9 height 9
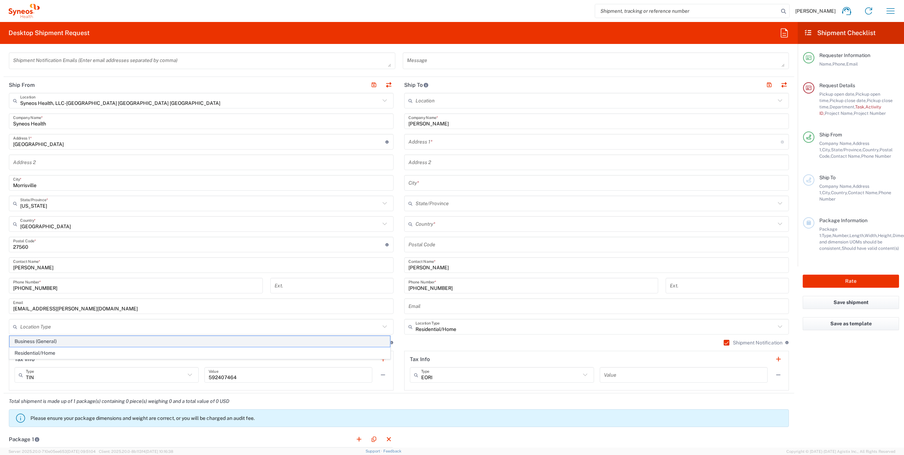
click at [67, 340] on span "Business (General)" at bounding box center [200, 341] width 381 height 11
type input "Business (General)"
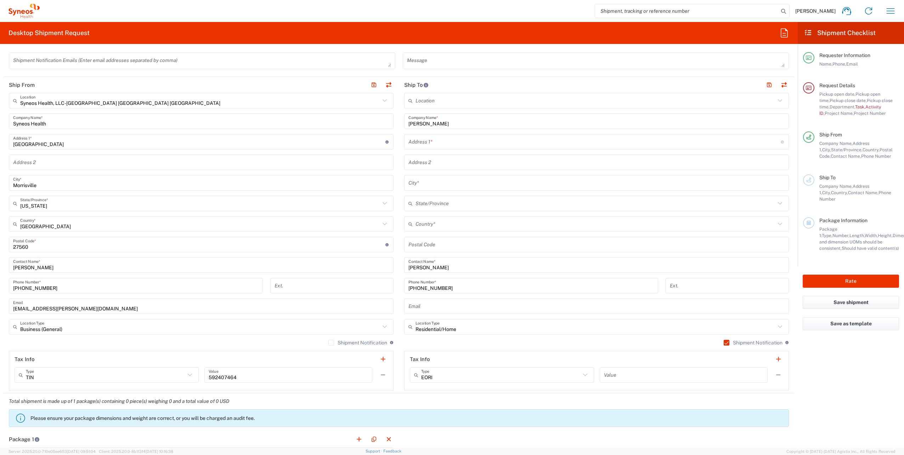
click at [328, 342] on label "Shipment Notification" at bounding box center [357, 343] width 59 height 6
click at [331, 343] on input "Shipment Notification" at bounding box center [331, 343] width 0 height 0
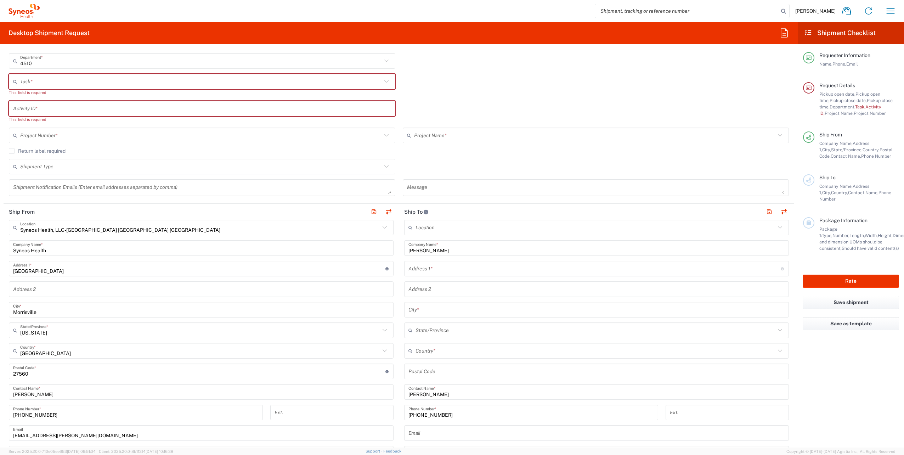
scroll to position [142, 0]
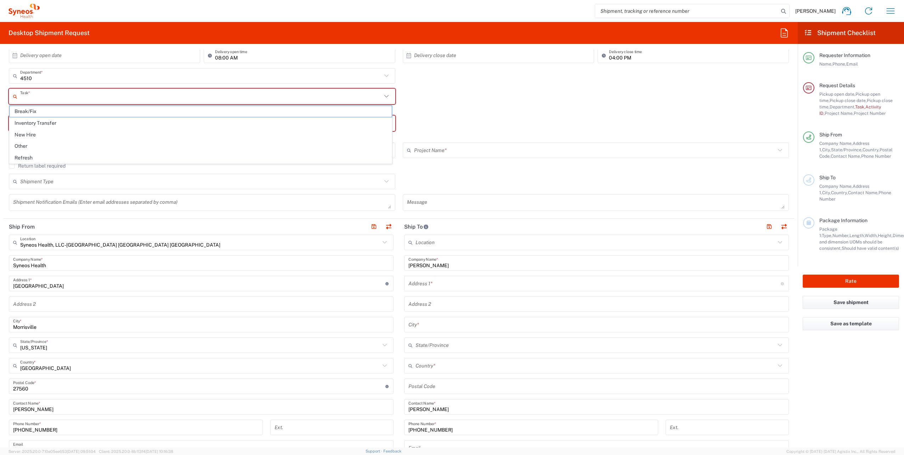
paste input "SCTASK2721001"
type input "SCTASK2721001"
click at [124, 77] on input "text" at bounding box center [201, 76] width 362 height 12
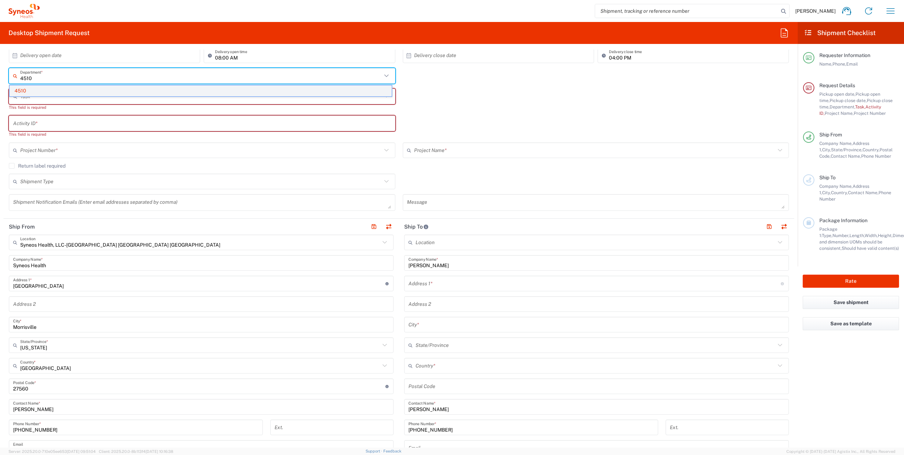
type input "4510"
click at [38, 88] on span "4510" at bounding box center [201, 90] width 382 height 11
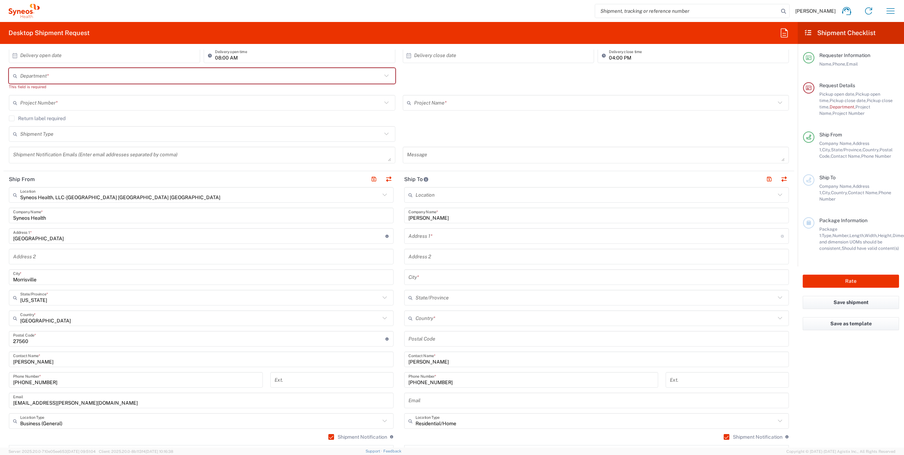
click at [67, 74] on input "text" at bounding box center [201, 76] width 362 height 12
type input "4510"
click at [27, 90] on span "4510" at bounding box center [201, 90] width 382 height 11
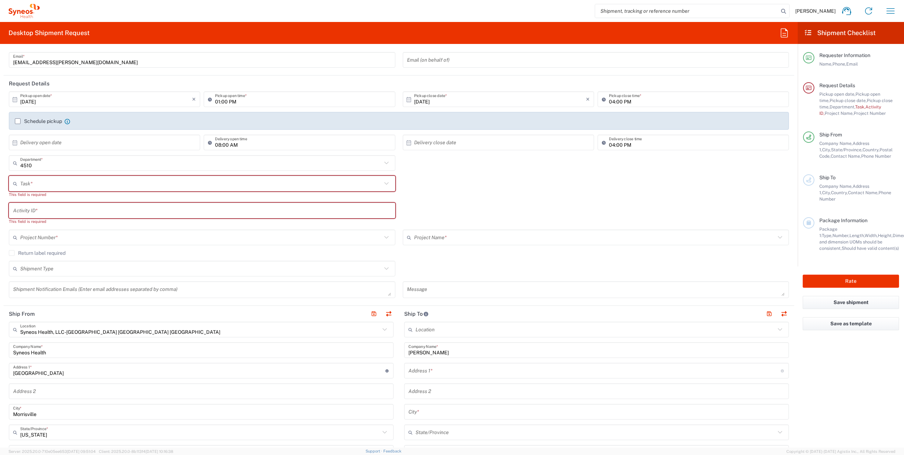
scroll to position [35, 0]
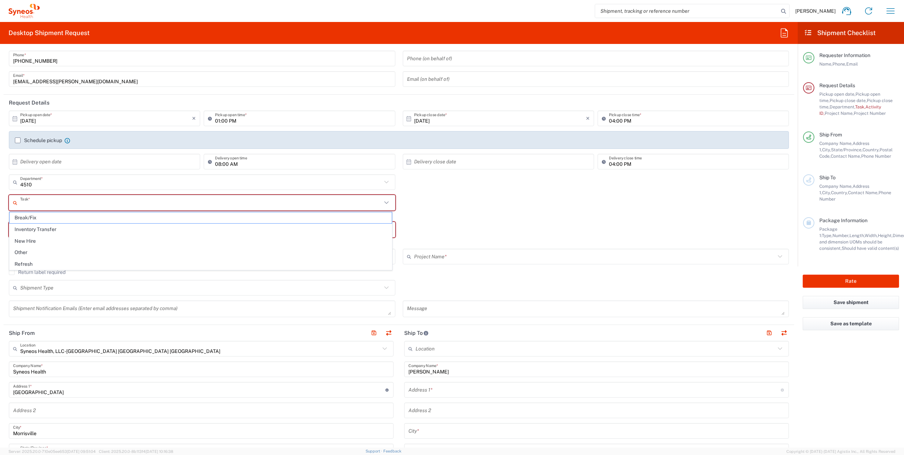
click at [51, 201] on input "text" at bounding box center [201, 203] width 362 height 12
click at [39, 238] on span "New Hire" at bounding box center [201, 241] width 382 height 11
type input "New Hire"
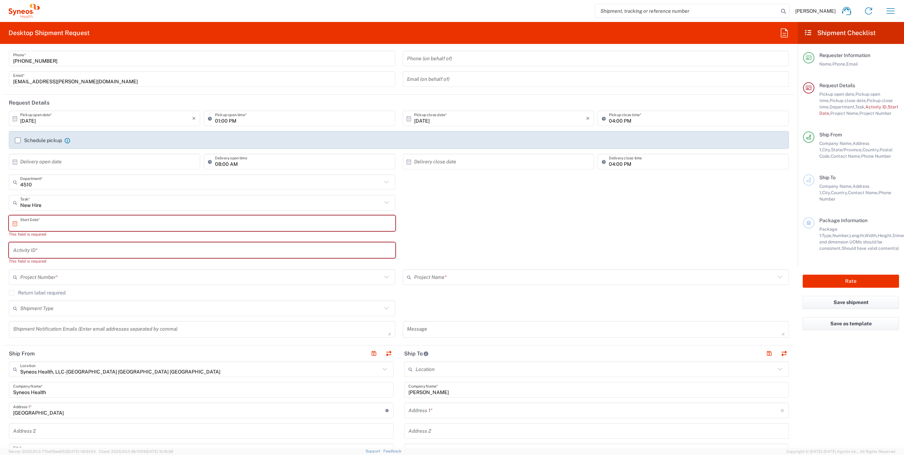
click at [54, 224] on input "text" at bounding box center [203, 223] width 367 height 12
click at [184, 269] on span "6" at bounding box center [182, 268] width 10 height 10
type input "[DATE]"
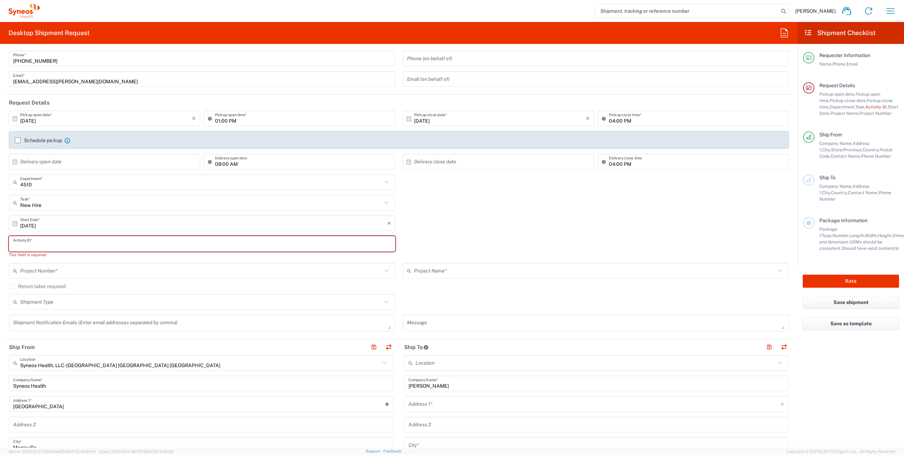
paste input "SCTASK2721001"
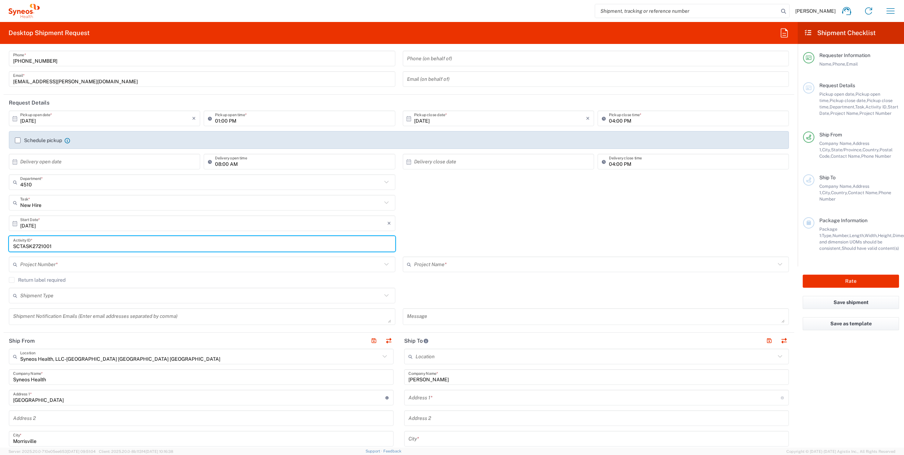
type input "SCTASK2721001"
click at [49, 262] on input "text" at bounding box center [201, 264] width 362 height 12
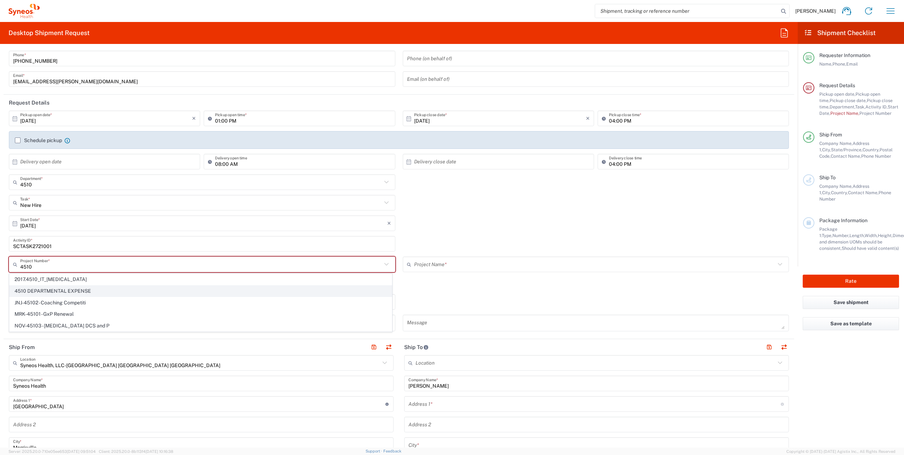
click at [81, 289] on span "4510 DEPARTMENTAL EXPENSE" at bounding box center [201, 291] width 382 height 11
type input "4510 DEPARTMENTAL EXPENSE"
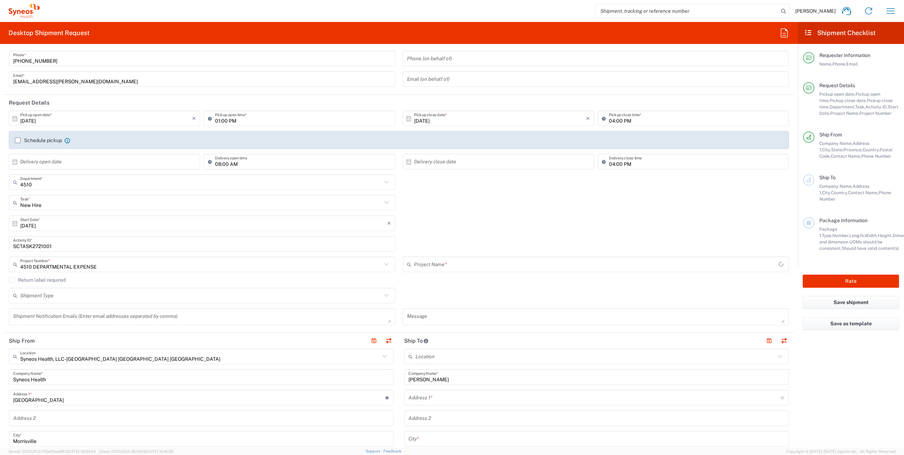
type input "4510 DEPARTMENTAL EXPENSE"
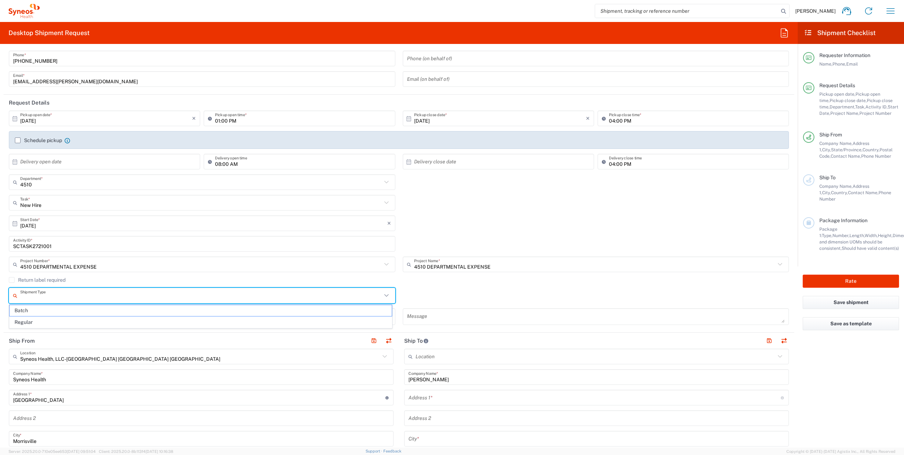
click at [366, 296] on input "text" at bounding box center [201, 295] width 362 height 12
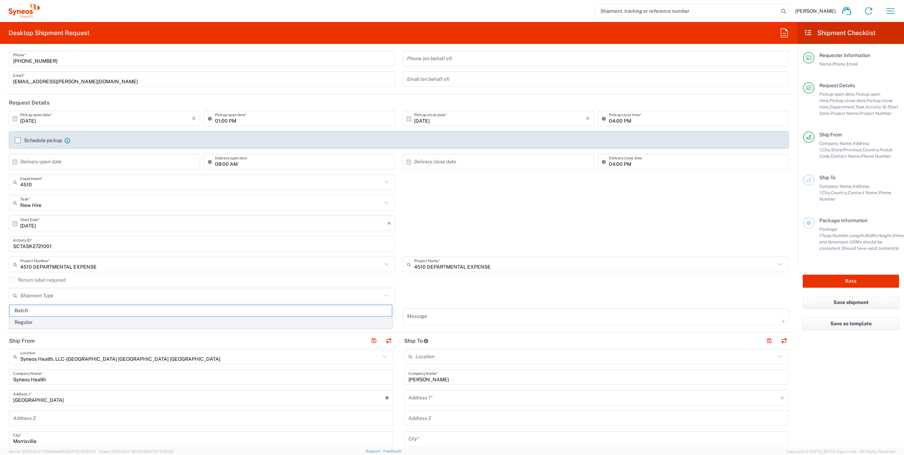
click at [47, 321] on span "Regular" at bounding box center [201, 322] width 382 height 11
type input "Regular"
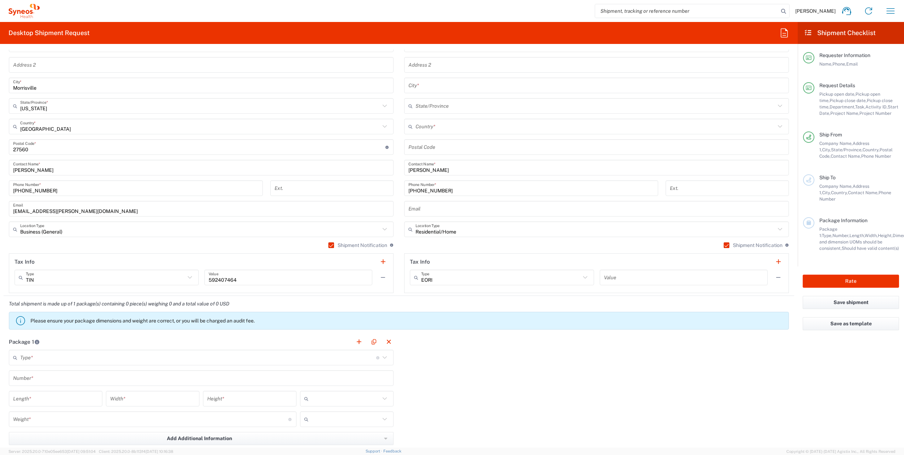
scroll to position [390, 0]
drag, startPoint x: 53, startPoint y: 352, endPoint x: 61, endPoint y: 353, distance: 8.5
click at [53, 352] on input "text" at bounding box center [198, 356] width 356 height 12
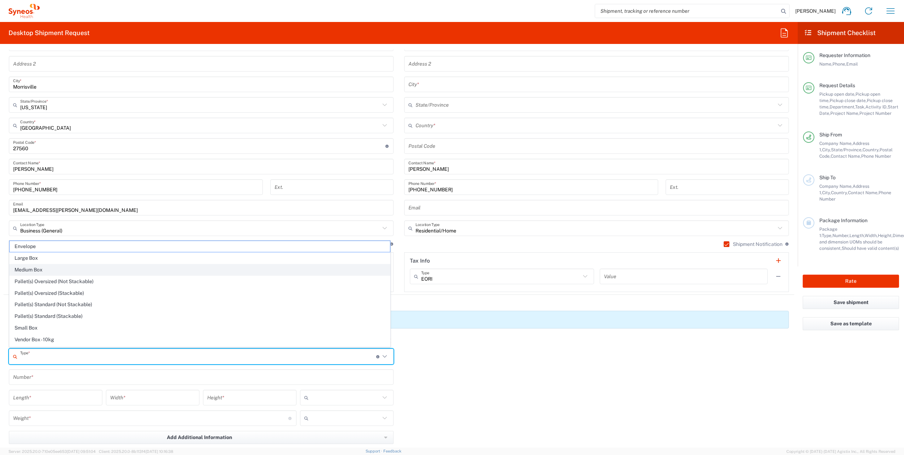
click at [56, 271] on span "Medium Box" at bounding box center [200, 269] width 381 height 11
type input "Medium Box"
type input "13"
type input "11.5"
type input "2.5"
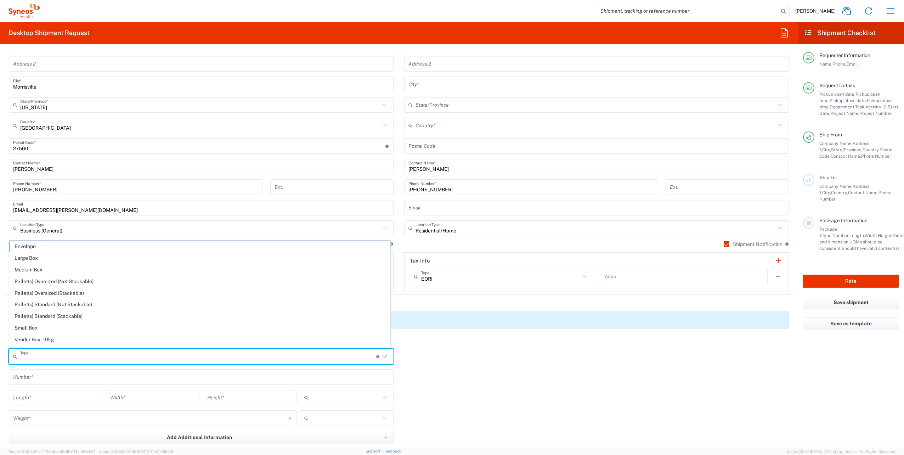
type input "in"
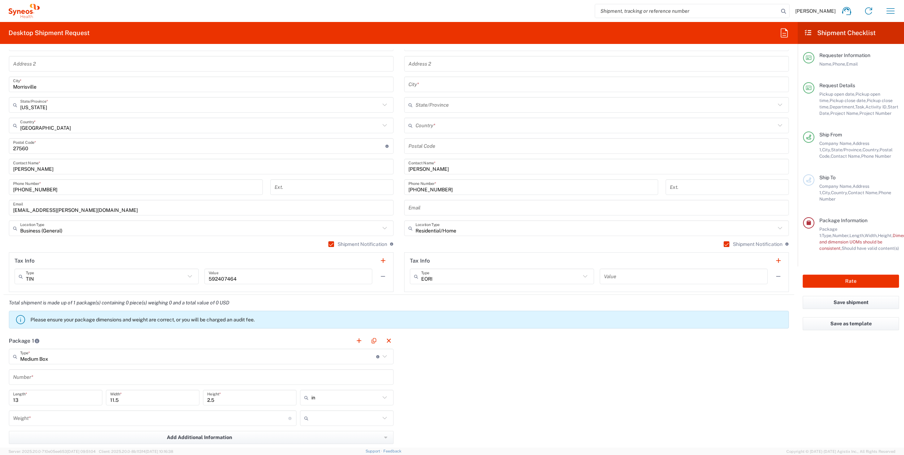
click at [45, 371] on input "text" at bounding box center [201, 377] width 376 height 12
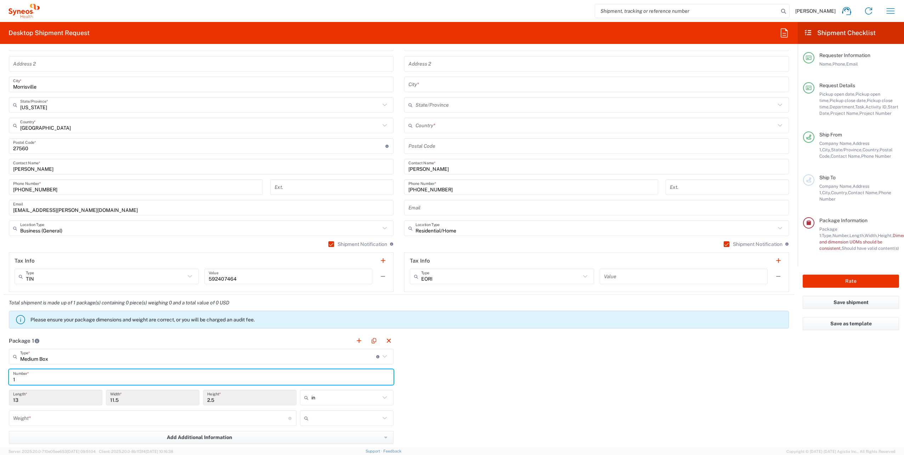
type input "1"
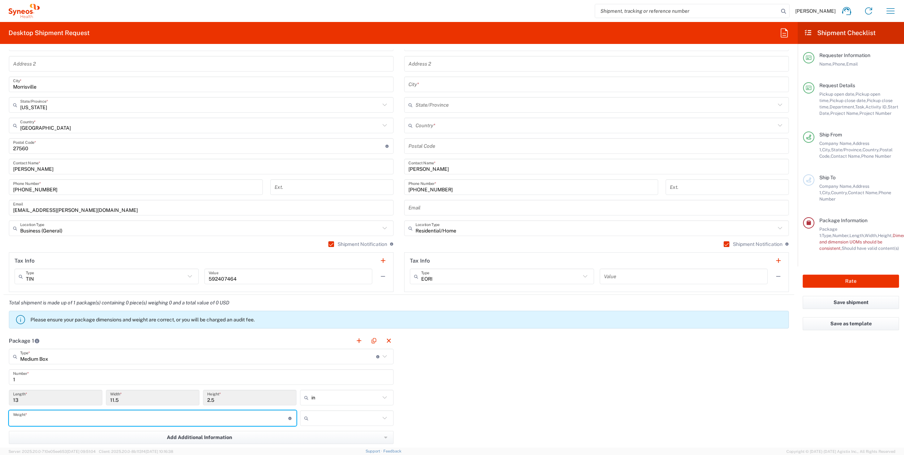
click at [51, 413] on input "number" at bounding box center [150, 418] width 275 height 12
type input "5"
click at [327, 418] on input "text" at bounding box center [345, 417] width 69 height 11
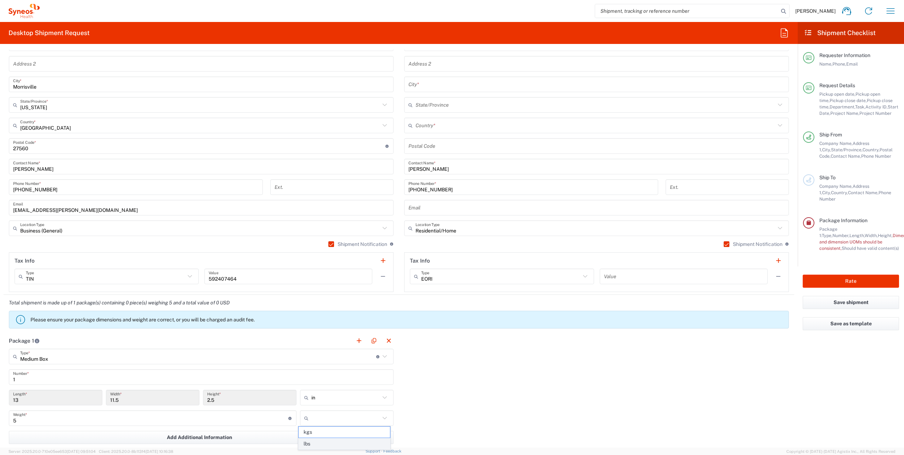
click at [317, 441] on span "lbs" at bounding box center [344, 443] width 91 height 11
type input "lbs"
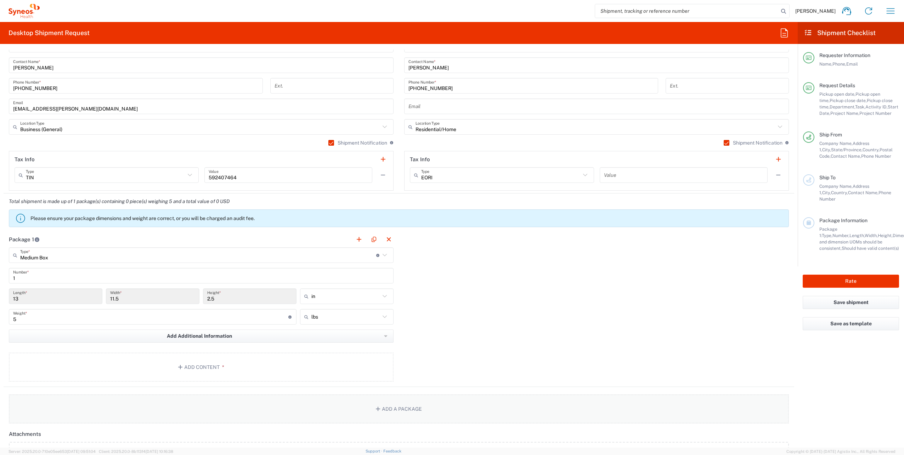
scroll to position [496, 0]
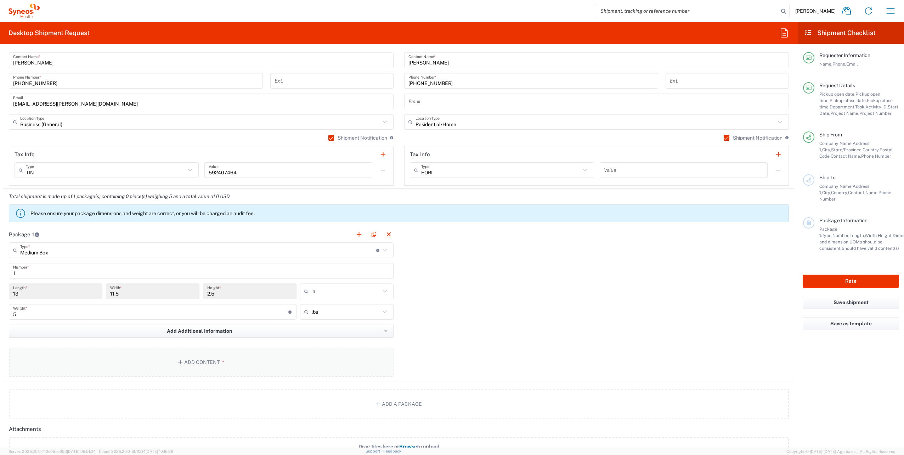
click at [212, 362] on button "Add Content *" at bounding box center [201, 362] width 385 height 29
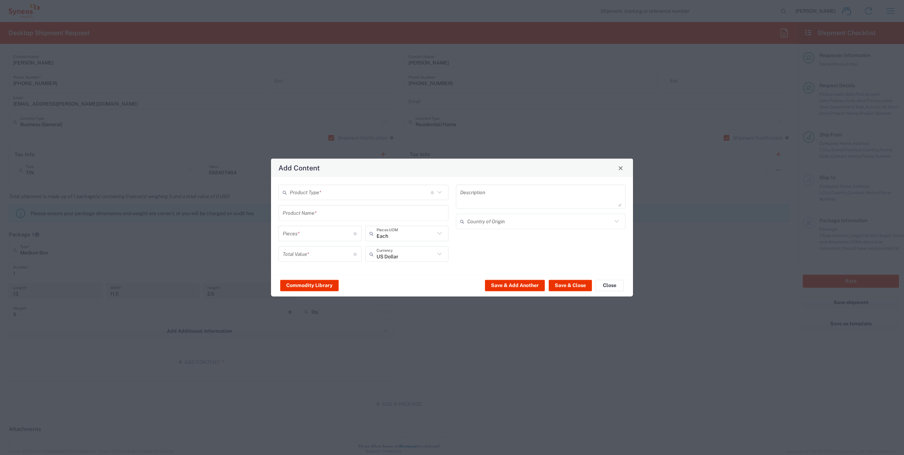
click at [336, 189] on input "text" at bounding box center [360, 192] width 141 height 12
click at [327, 218] on span "General Commodity" at bounding box center [363, 219] width 169 height 11
type input "General Commodity"
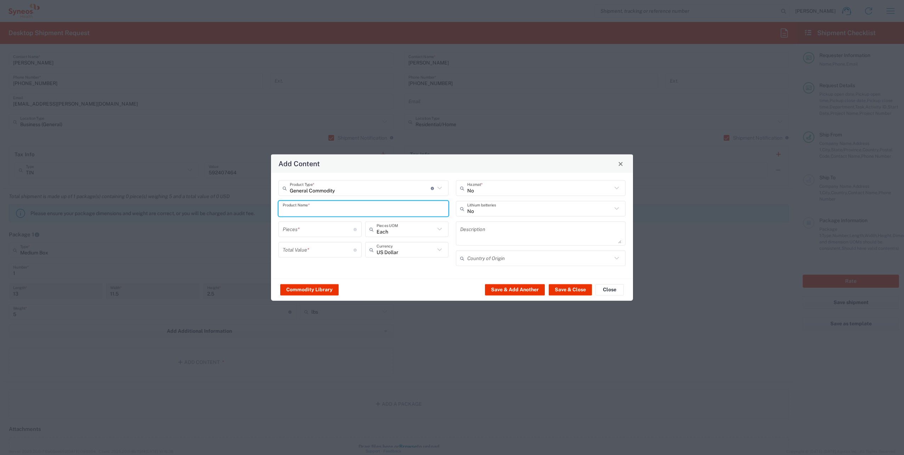
paste input "Dell Latitude 5420"
type input "Dell Latitude 5420"
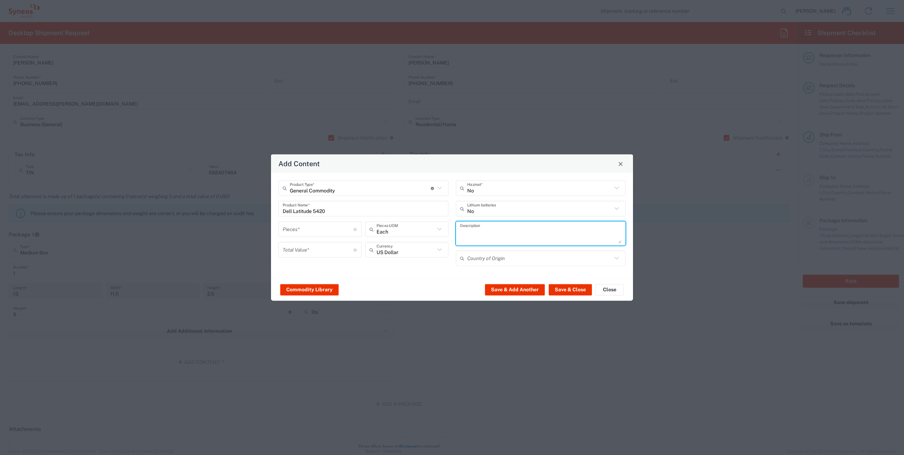
paste textarea "Dell Latitude 5420"
type textarea "Dell Latitude 5420"
click at [485, 257] on input "text" at bounding box center [539, 258] width 145 height 12
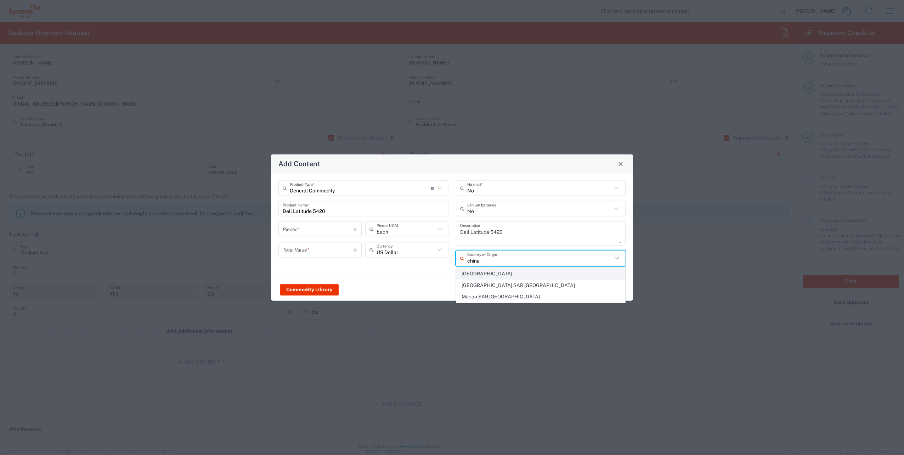
click at [494, 269] on span "[GEOGRAPHIC_DATA]" at bounding box center [541, 273] width 169 height 11
type input "[GEOGRAPHIC_DATA]"
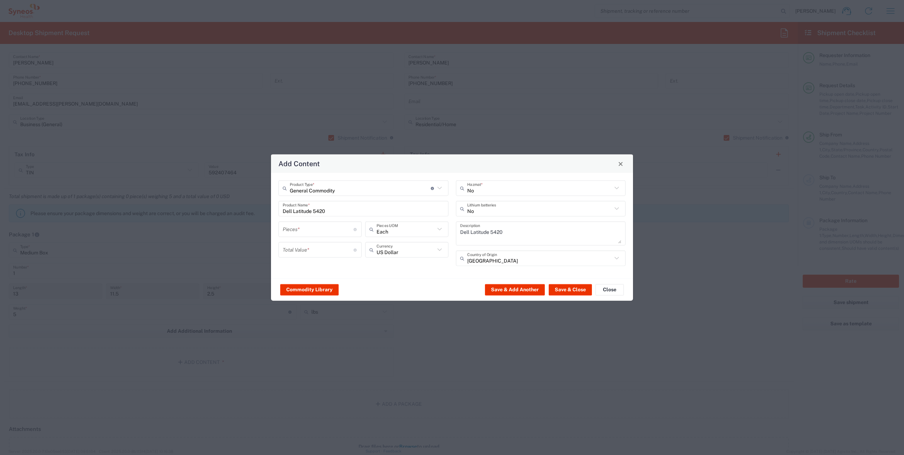
click at [309, 234] on input "number" at bounding box center [318, 229] width 71 height 12
type input "1"
click at [314, 250] on input "number" at bounding box center [318, 249] width 71 height 12
type input "5"
click at [570, 289] on button "Save & Close" at bounding box center [570, 289] width 43 height 11
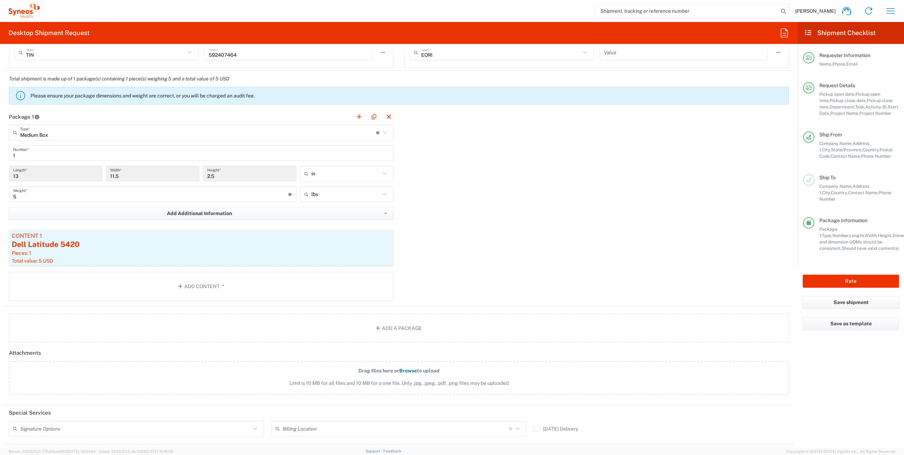
scroll to position [673, 0]
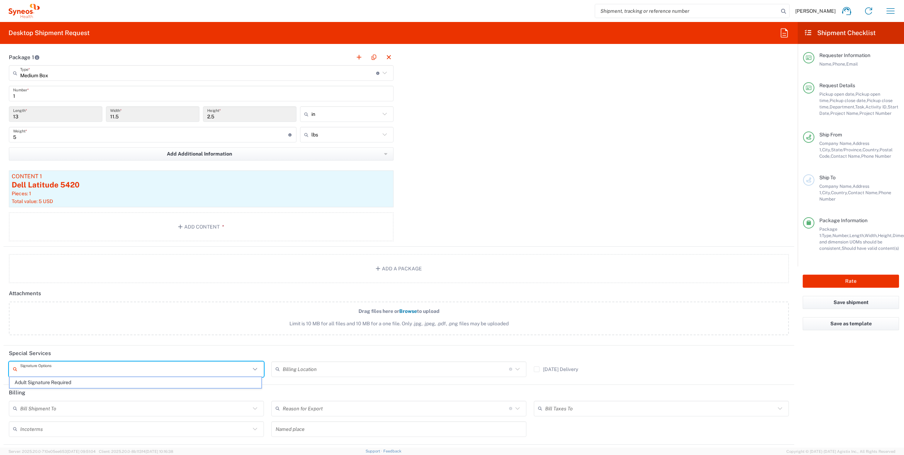
drag, startPoint x: 202, startPoint y: 365, endPoint x: 106, endPoint y: 368, distance: 96.1
click at [202, 365] on input "text" at bounding box center [135, 369] width 230 height 12
click at [74, 384] on span "Adult Signature Required" at bounding box center [136, 382] width 252 height 11
type input "Adult Signature Required"
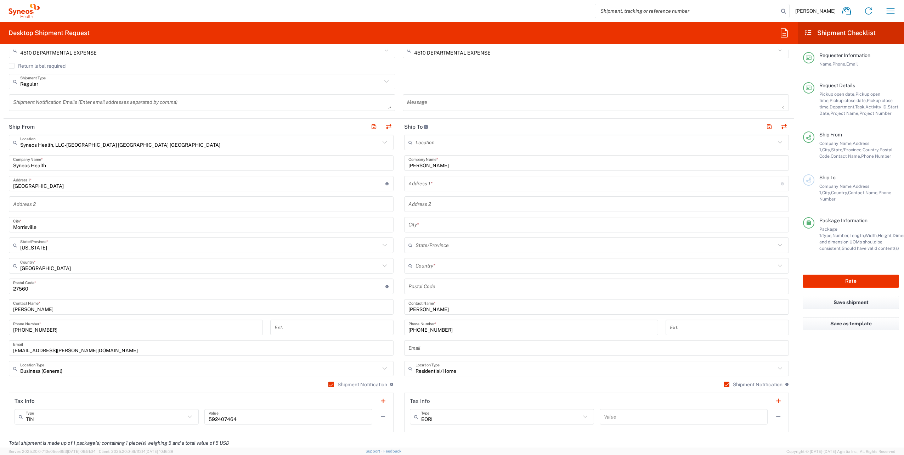
scroll to position [248, 0]
click at [26, 99] on textarea at bounding box center [202, 104] width 378 height 12
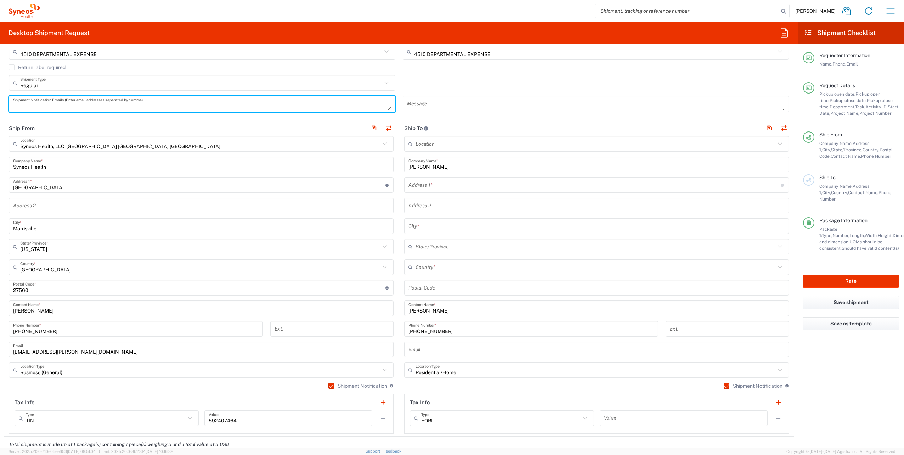
paste textarea "arriffey@yahoo.com"
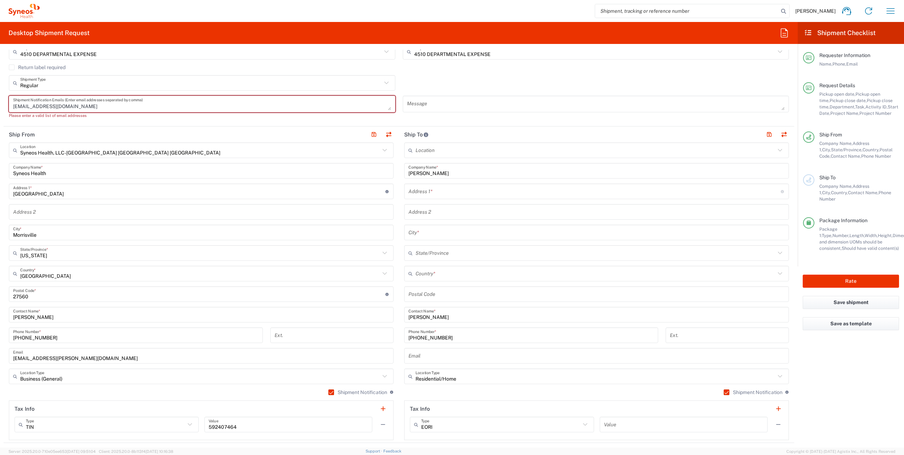
click at [75, 100] on textarea "arriffey@yahoo.com arriffey@yahoo.com" at bounding box center [202, 104] width 378 height 12
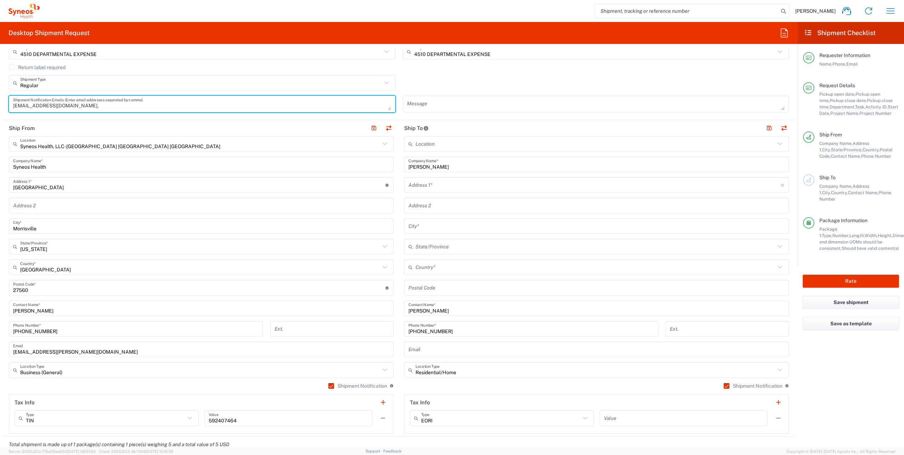
paste textarea "liz.day@syneoshealth.com"
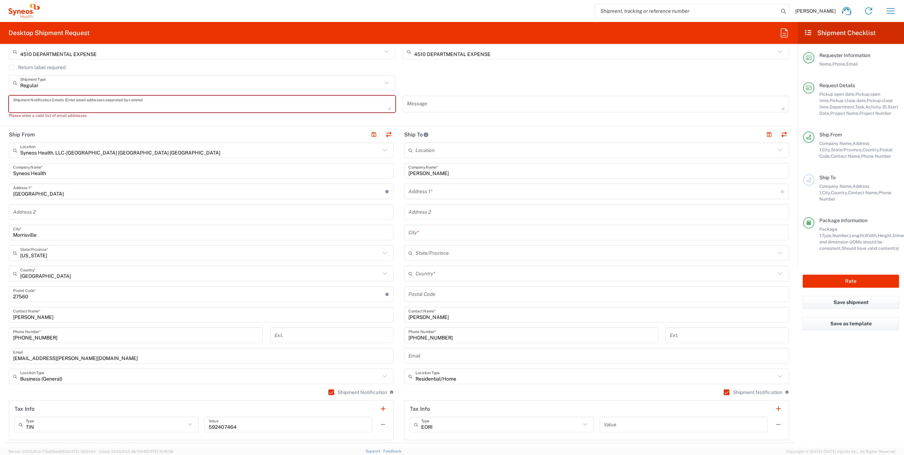
click at [118, 105] on textarea "arriffey@yahoo.com, liz.day@syneoshealth.com arriffey@yahoo.com" at bounding box center [202, 104] width 378 height 12
click at [128, 108] on textarea "arriffey@yahoo.com, liz.day@syneoshealth.com arriffey@yahoo.com" at bounding box center [202, 104] width 378 height 12
click at [169, 102] on textarea "arriffey@yahoo.com, liz.day@syneoshealth.com" at bounding box center [202, 104] width 378 height 12
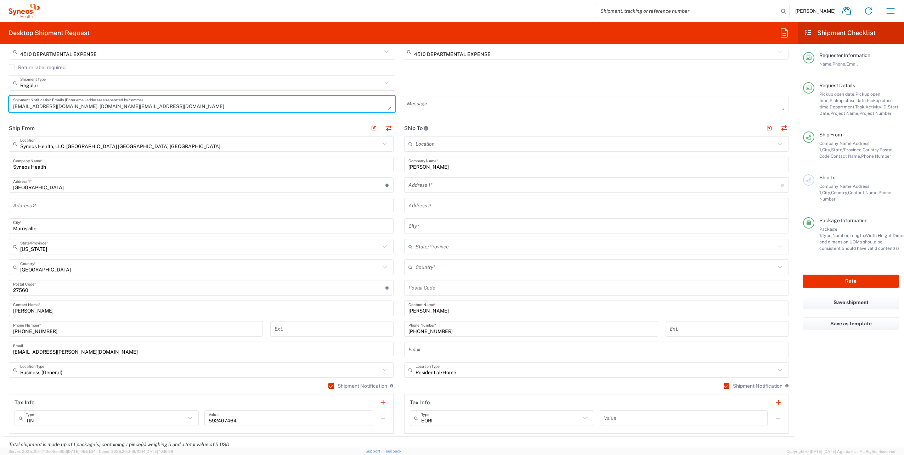
scroll to position [0, 0]
type textarea "arriffey@yahoo.com, liz.day@syneoshealth.com"
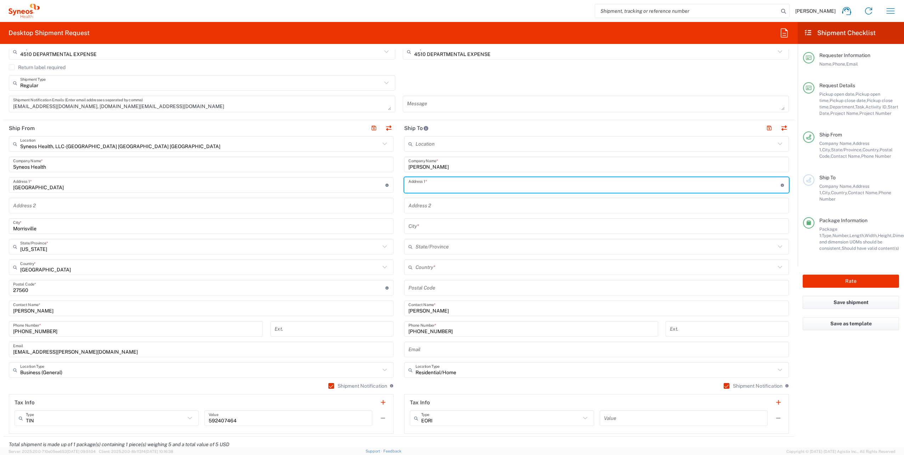
paste input "556 Blanches View Dr"
type input "556 Blanches View Dr"
click at [427, 223] on input "text" at bounding box center [597, 226] width 376 height 12
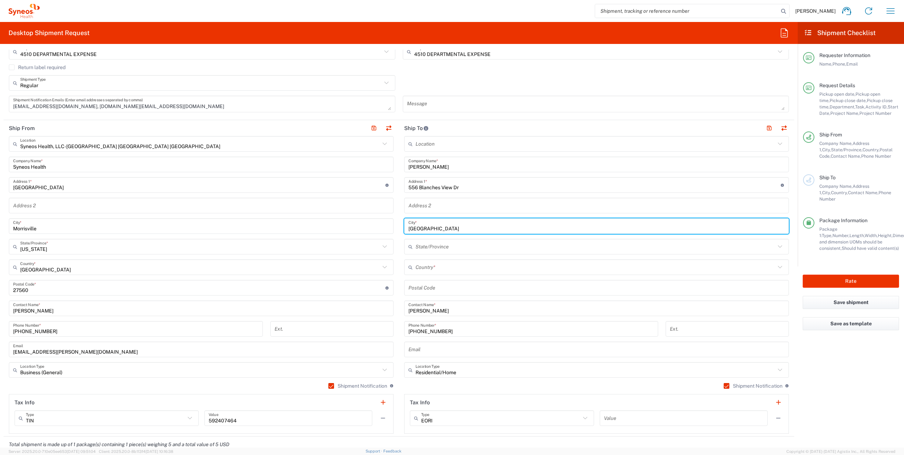
type input "Bluff City"
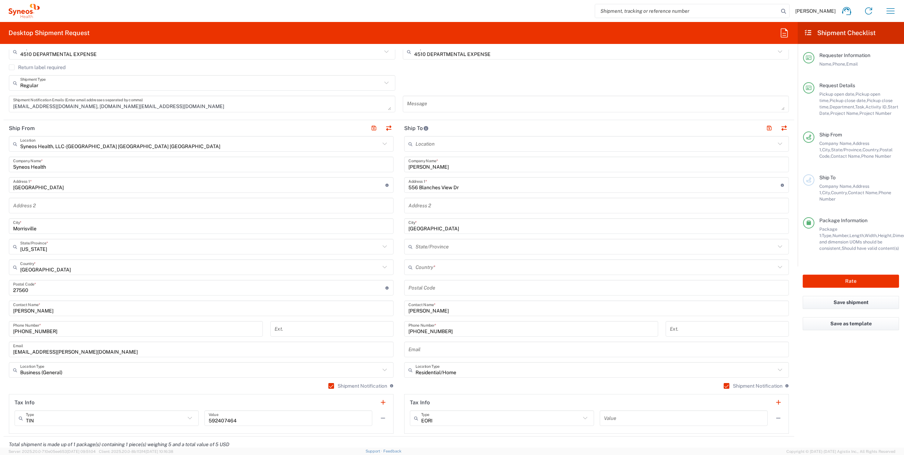
click at [434, 291] on input "undefined" at bounding box center [597, 288] width 376 height 12
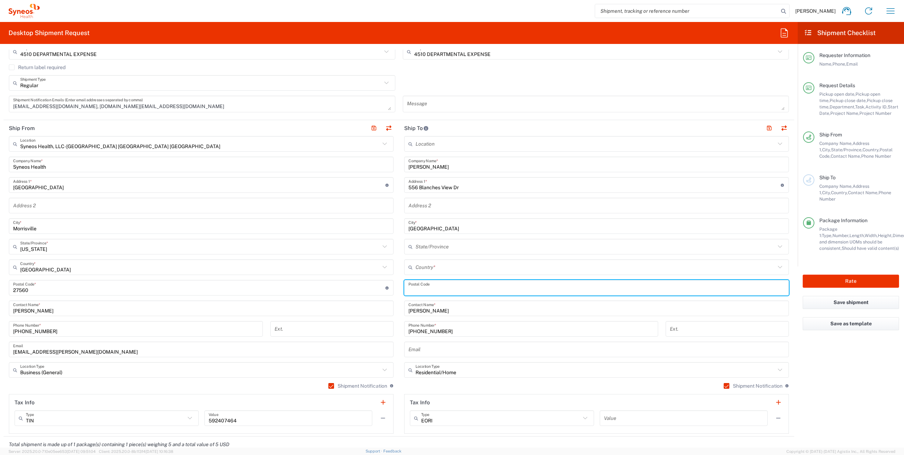
paste input "37618"
type input "37618"
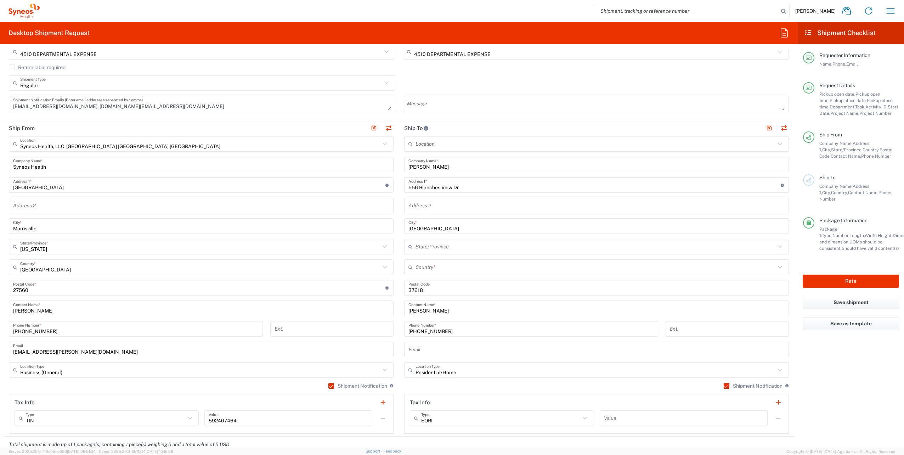
click at [777, 263] on icon at bounding box center [780, 267] width 9 height 9
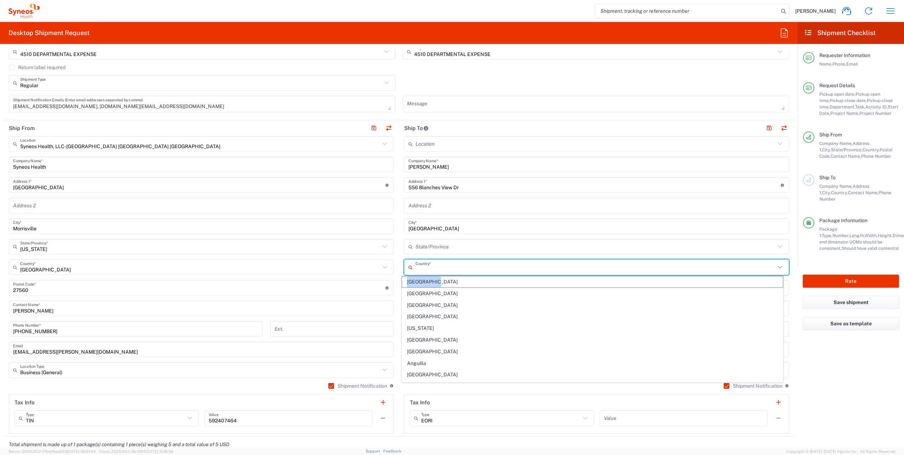
click at [777, 263] on icon at bounding box center [780, 267] width 9 height 9
click at [451, 390] on span "[GEOGRAPHIC_DATA]" at bounding box center [592, 395] width 381 height 11
type input "[GEOGRAPHIC_DATA]"
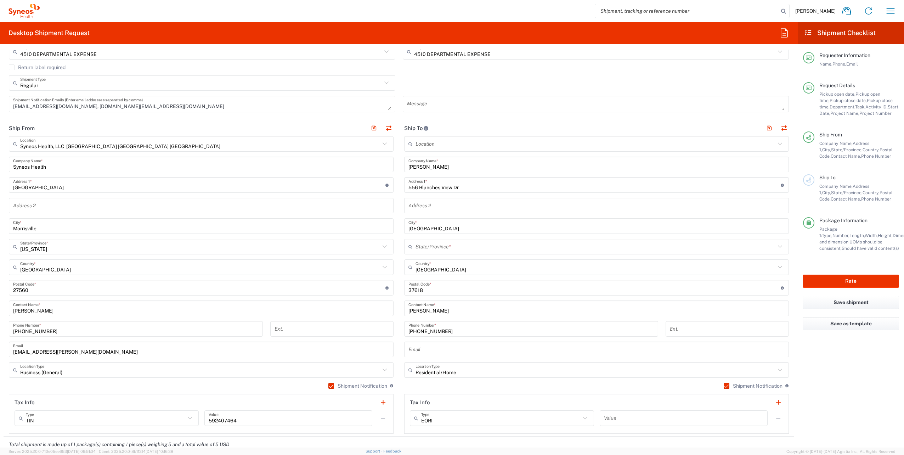
click at [778, 242] on icon at bounding box center [780, 246] width 9 height 9
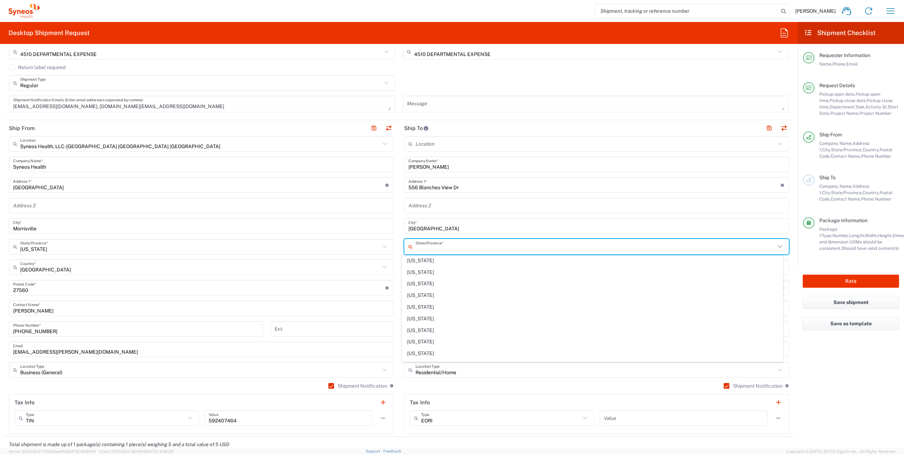
scroll to position [476, 0]
click at [435, 326] on span "[US_STATE]" at bounding box center [592, 331] width 381 height 11
type input "[US_STATE]"
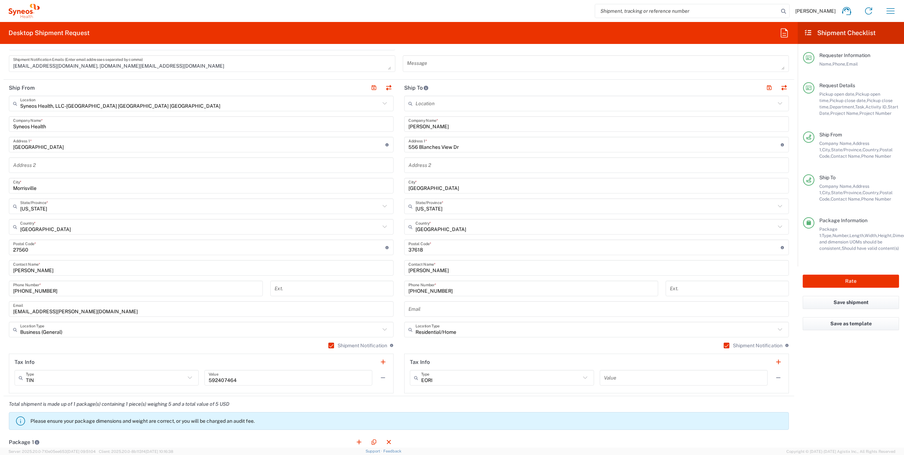
scroll to position [111, 0]
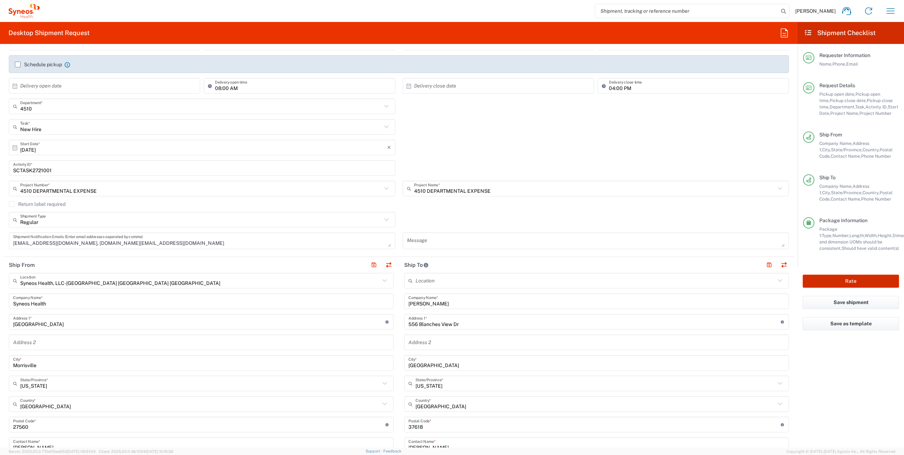
click at [852, 283] on button "Rate" at bounding box center [851, 281] width 96 height 13
type input "4510 DEPARTMENTAL EXPENSE"
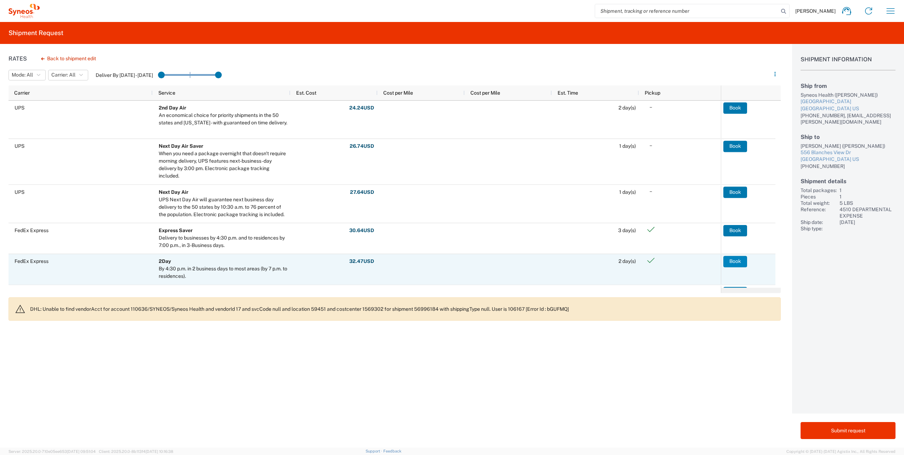
click at [733, 261] on button "Book" at bounding box center [735, 261] width 24 height 11
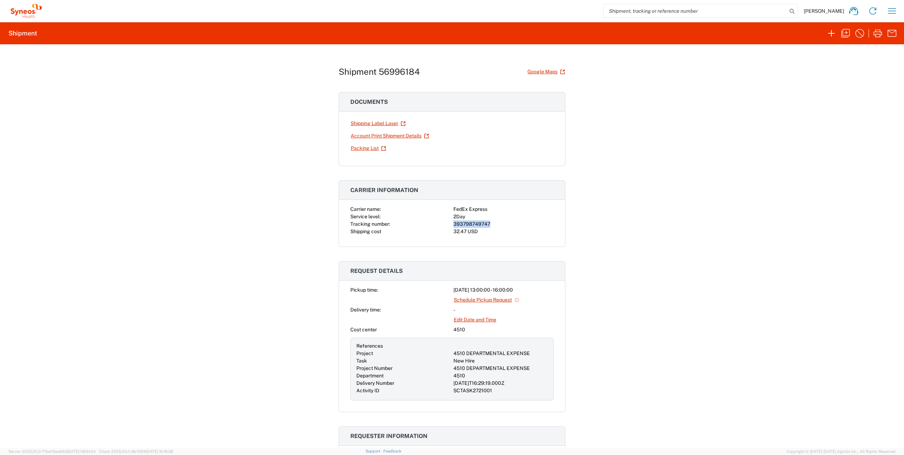
drag, startPoint x: 451, startPoint y: 220, endPoint x: 489, endPoint y: 224, distance: 37.7
click at [489, 224] on div "393798749747" at bounding box center [504, 223] width 100 height 7
drag, startPoint x: 489, startPoint y: 224, endPoint x: 478, endPoint y: 223, distance: 11.4
copy div "393798749747"
click at [876, 32] on icon "button" at bounding box center [878, 33] width 9 height 8
